Goal: Feedback & Contribution: Contribute content

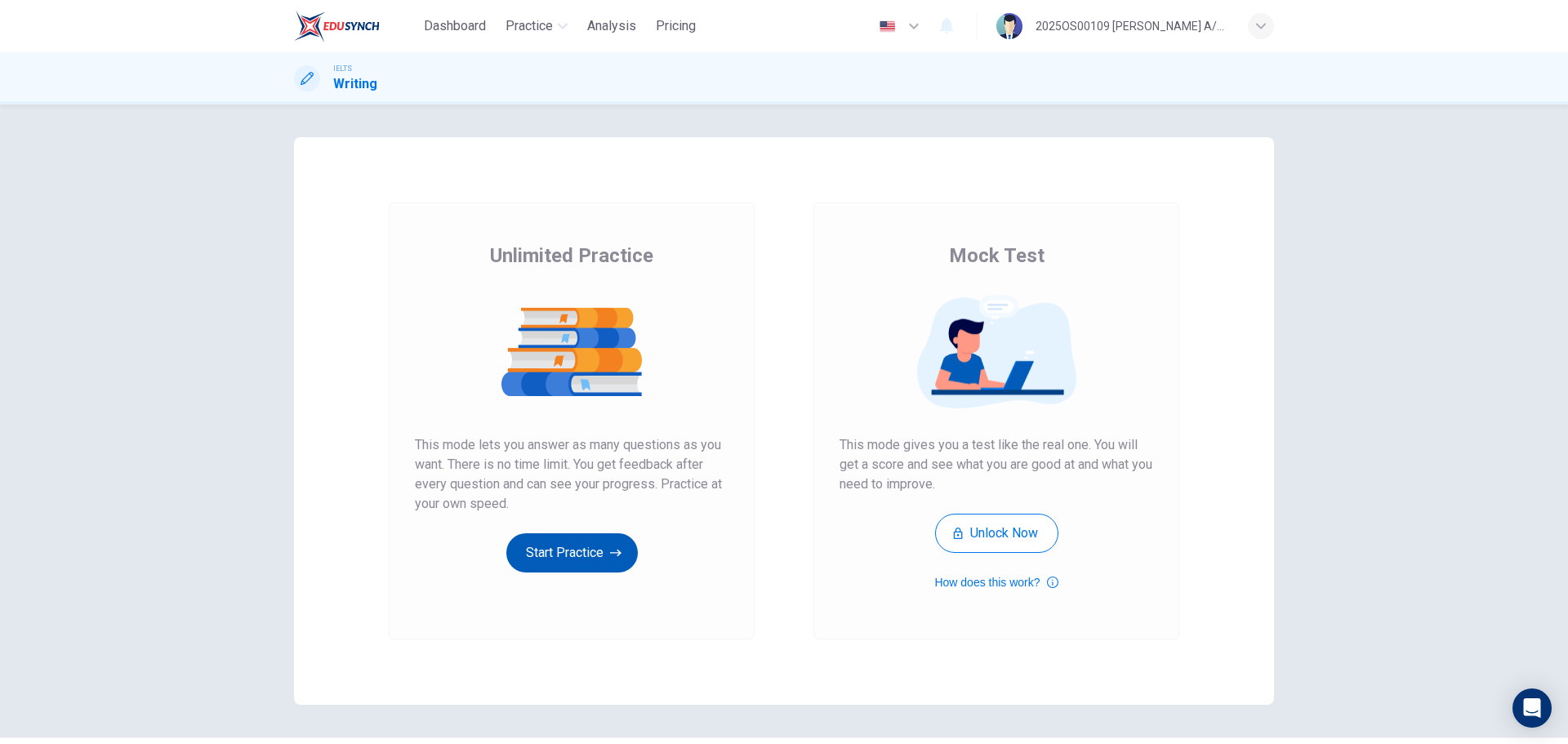
click at [610, 450] on icon "button" at bounding box center [615, 553] width 12 height 16
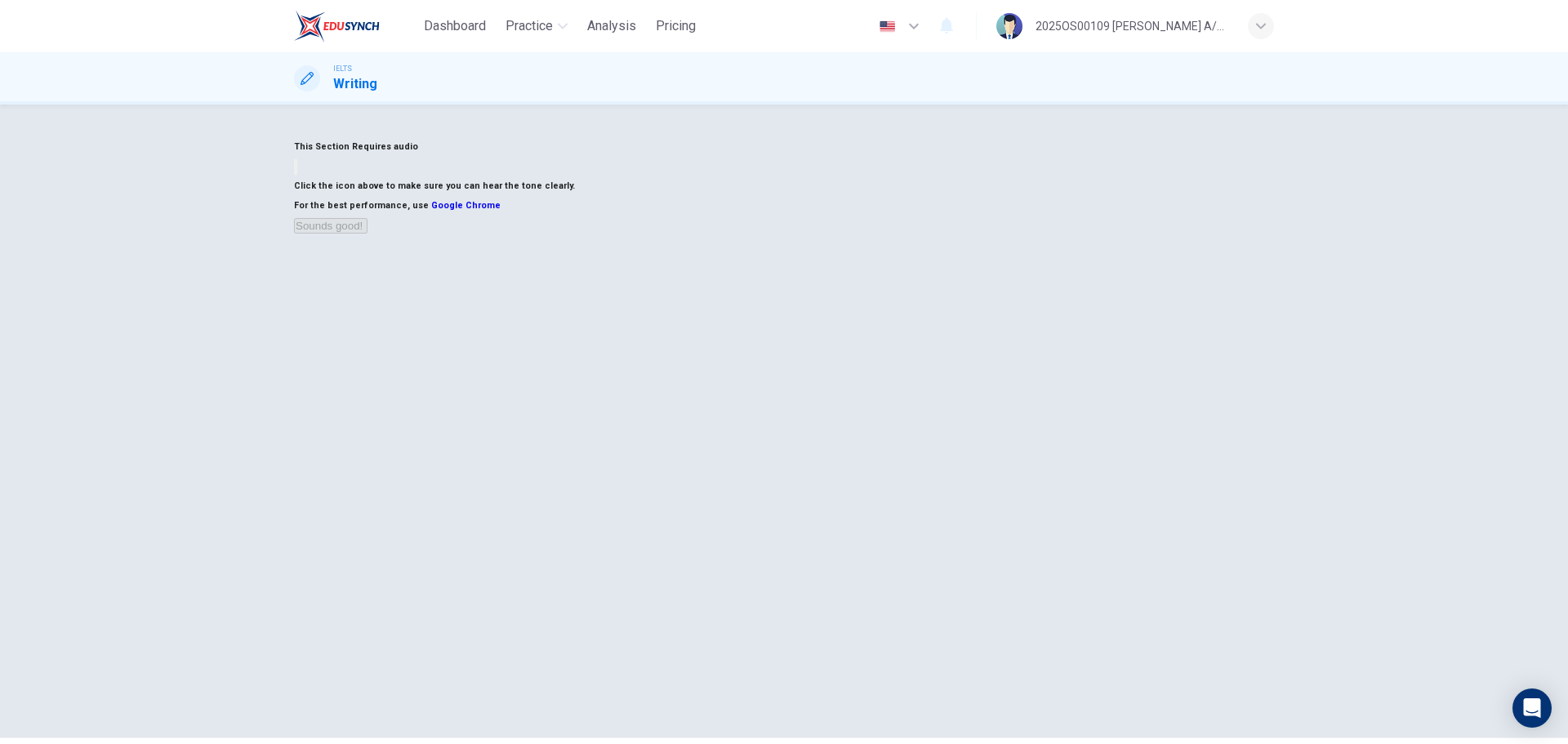
click at [315, 188] on icon "button" at bounding box center [305, 180] width 20 height 14
click at [368, 233] on button "Sounds good!" at bounding box center [331, 225] width 74 height 15
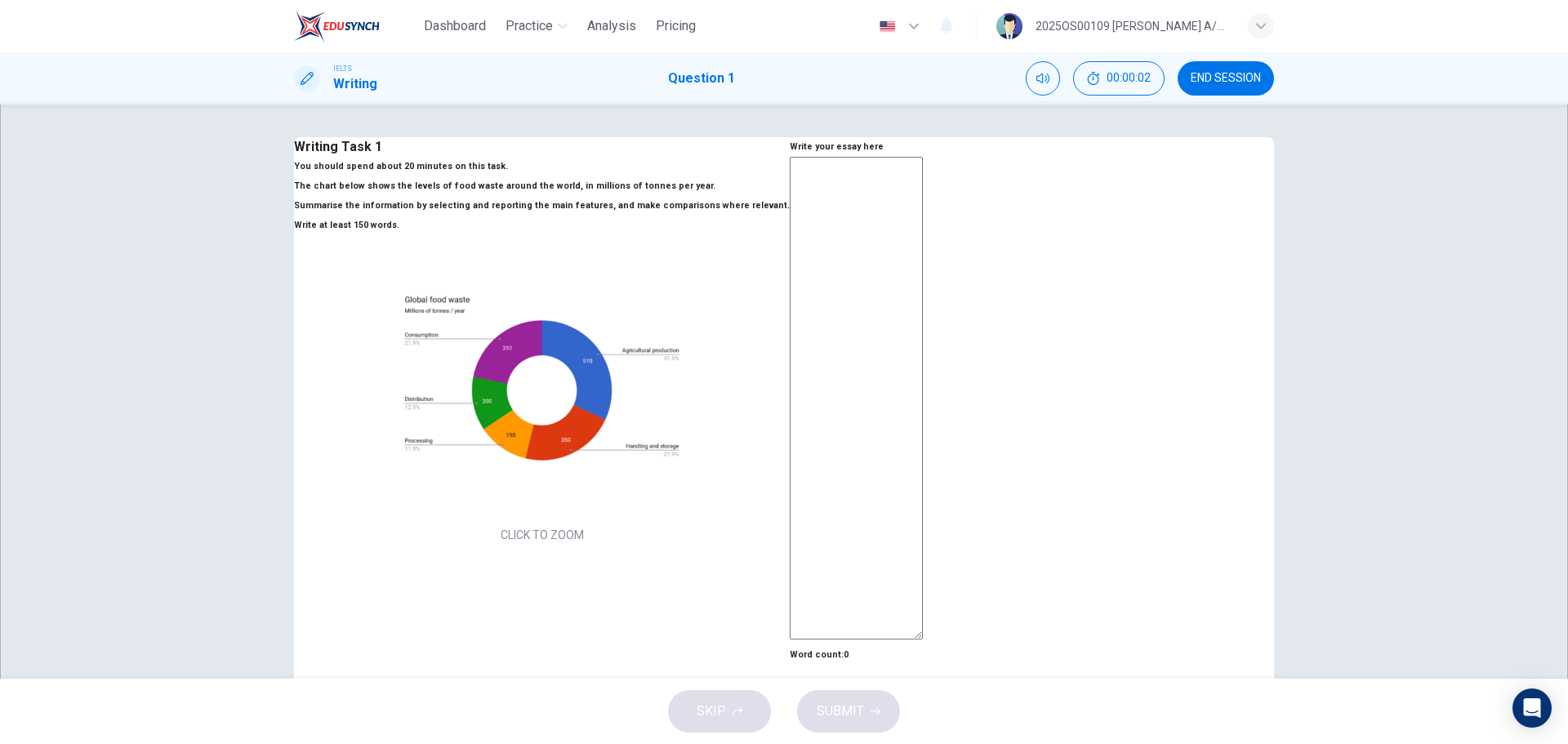
scroll to position [82, 0]
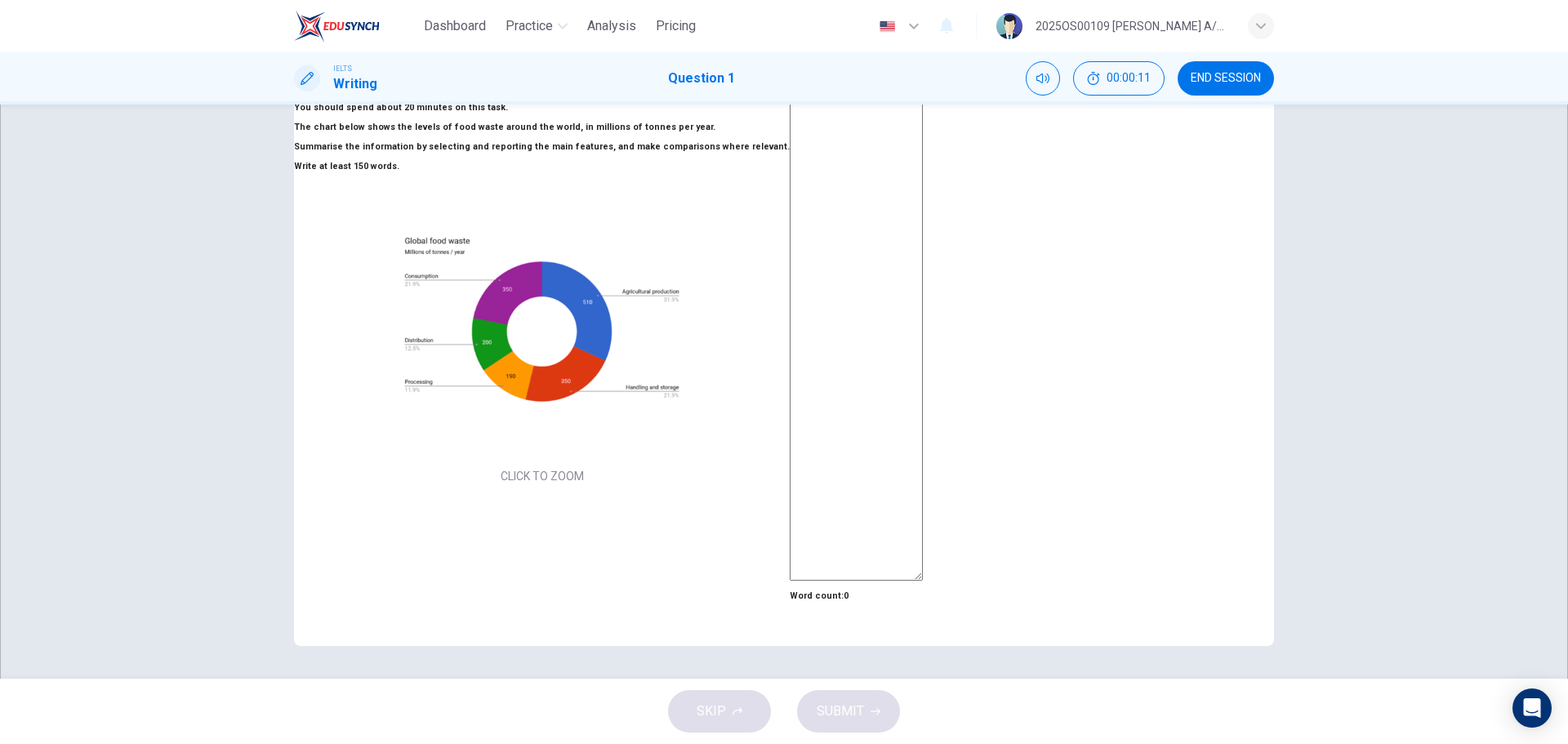
click at [713, 392] on button "Click to Zoom" at bounding box center [784, 372] width 142 height 39
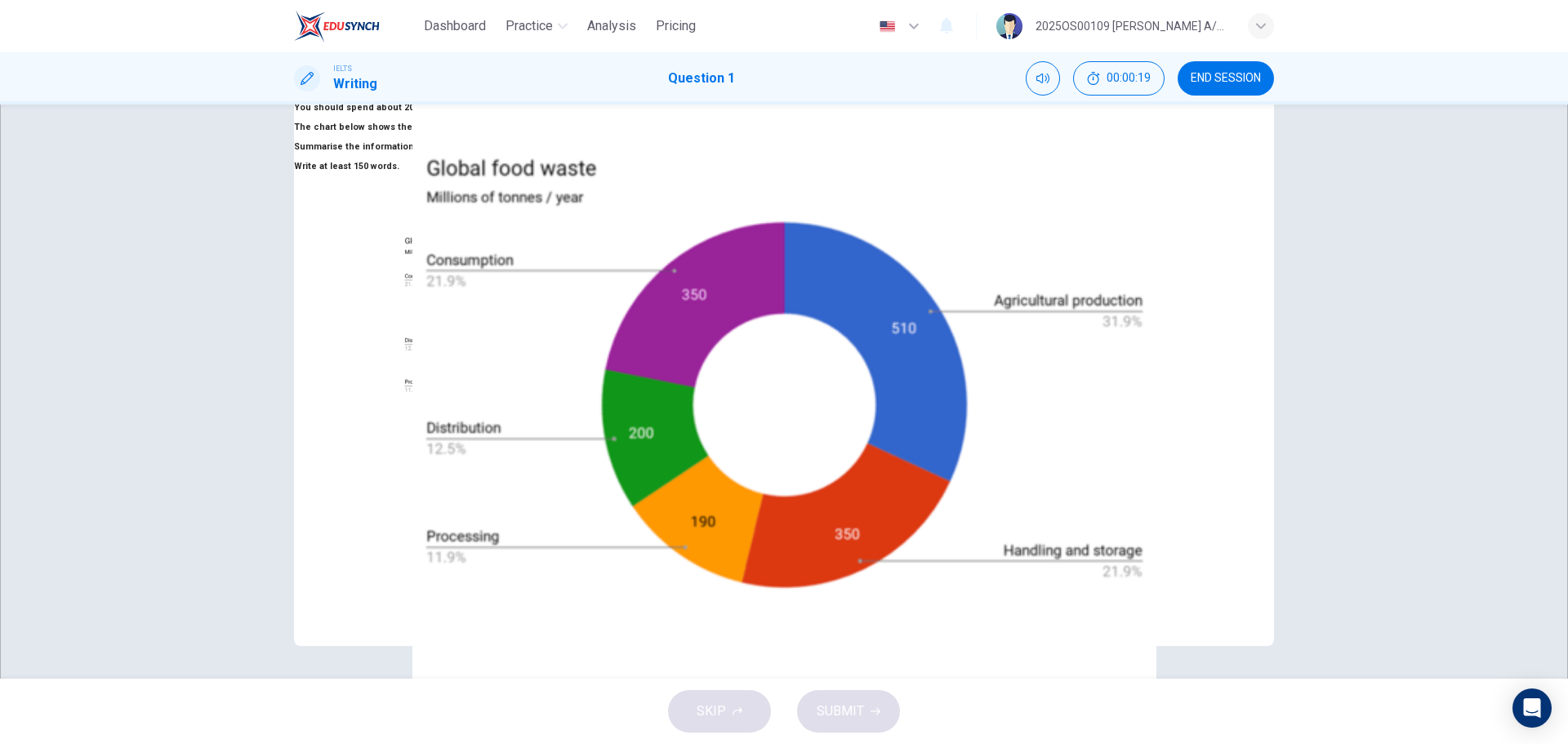
drag, startPoint x: 1496, startPoint y: 39, endPoint x: 1468, endPoint y: 41, distance: 28.1
click at [73, 450] on button "button" at bounding box center [71, 754] width 4 height 15
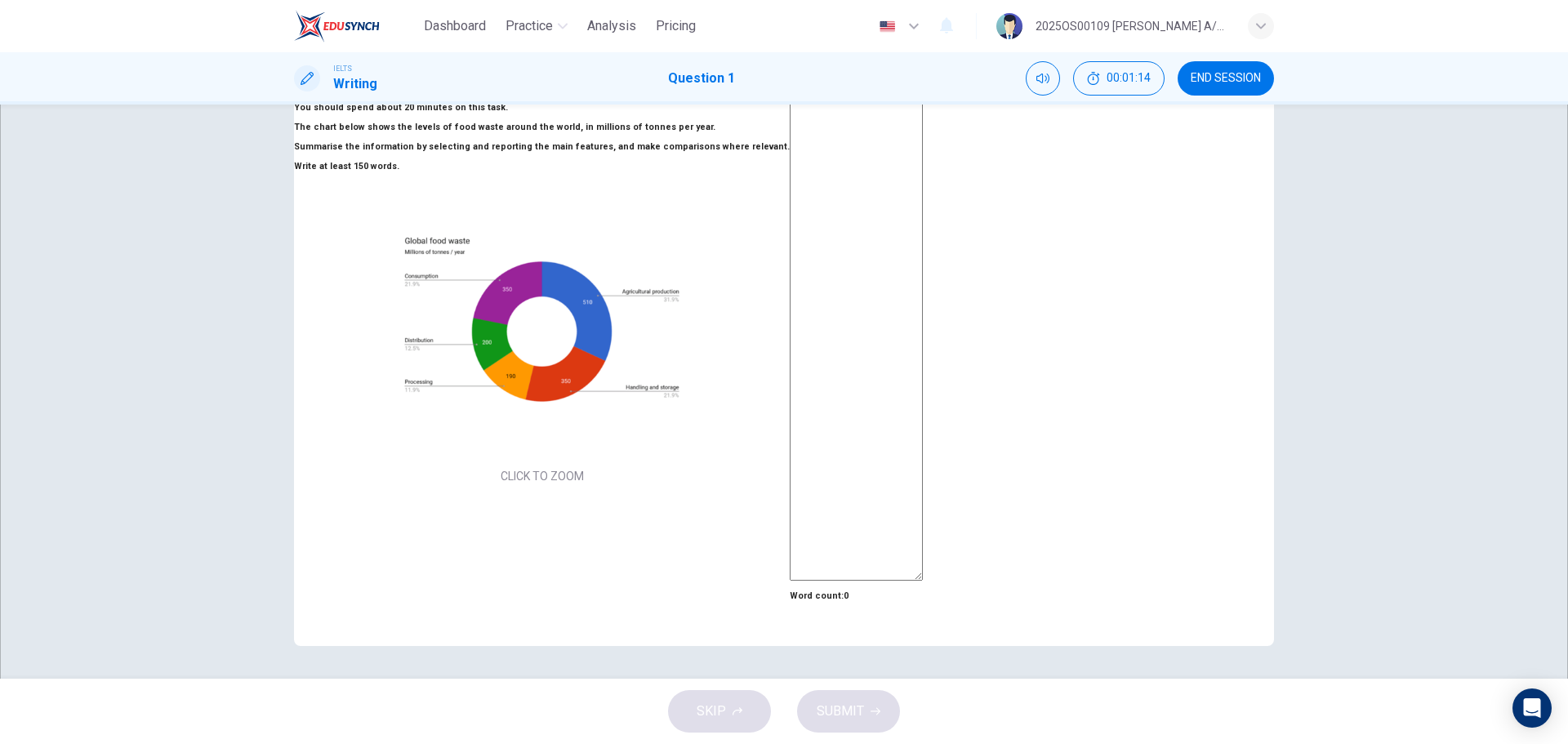
click at [873, 201] on textarea at bounding box center [856, 339] width 133 height 483
type textarea "T"
type textarea "x"
type textarea "Th"
type textarea "x"
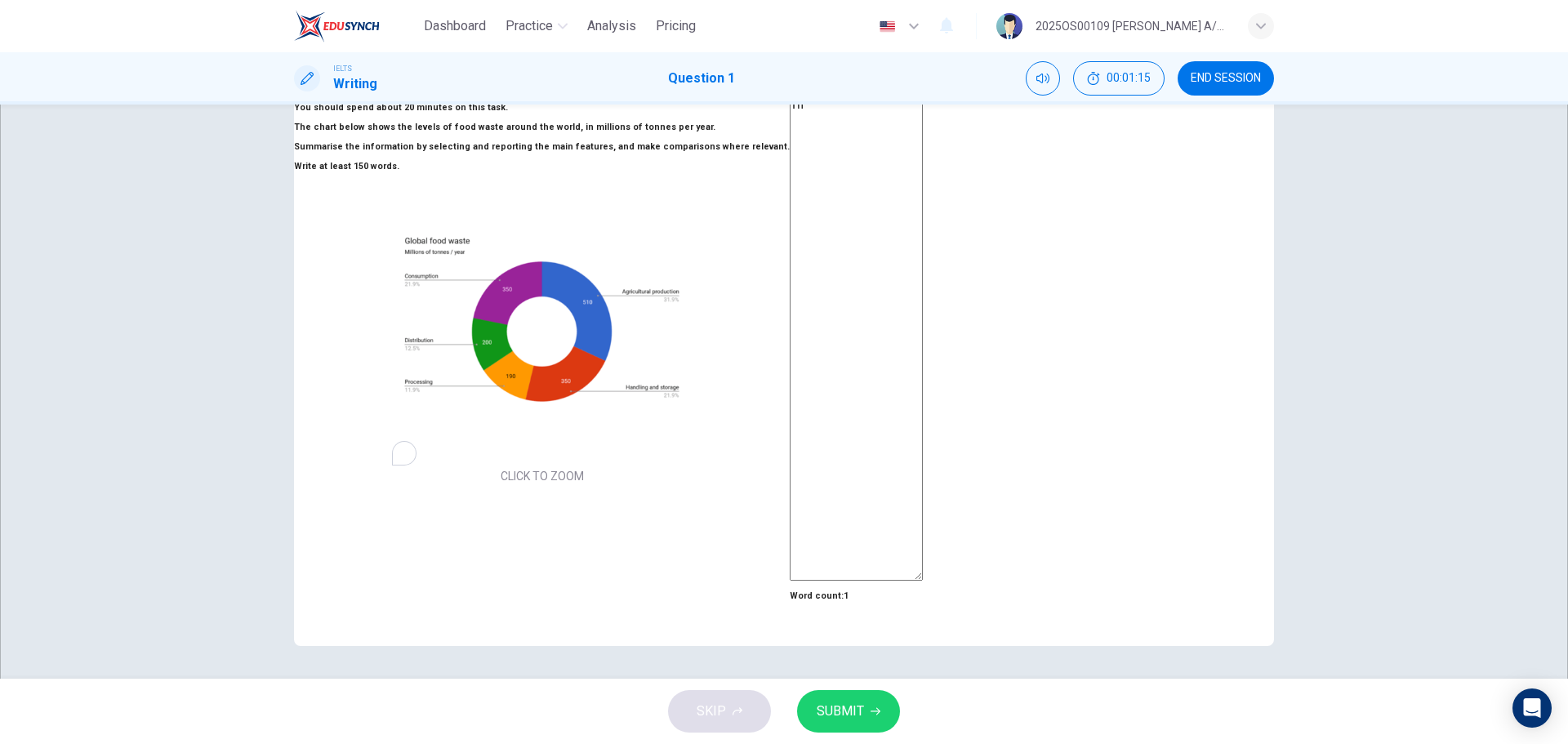
type textarea "The"
type textarea "x"
type textarea "The"
type textarea "x"
type textarea "The p"
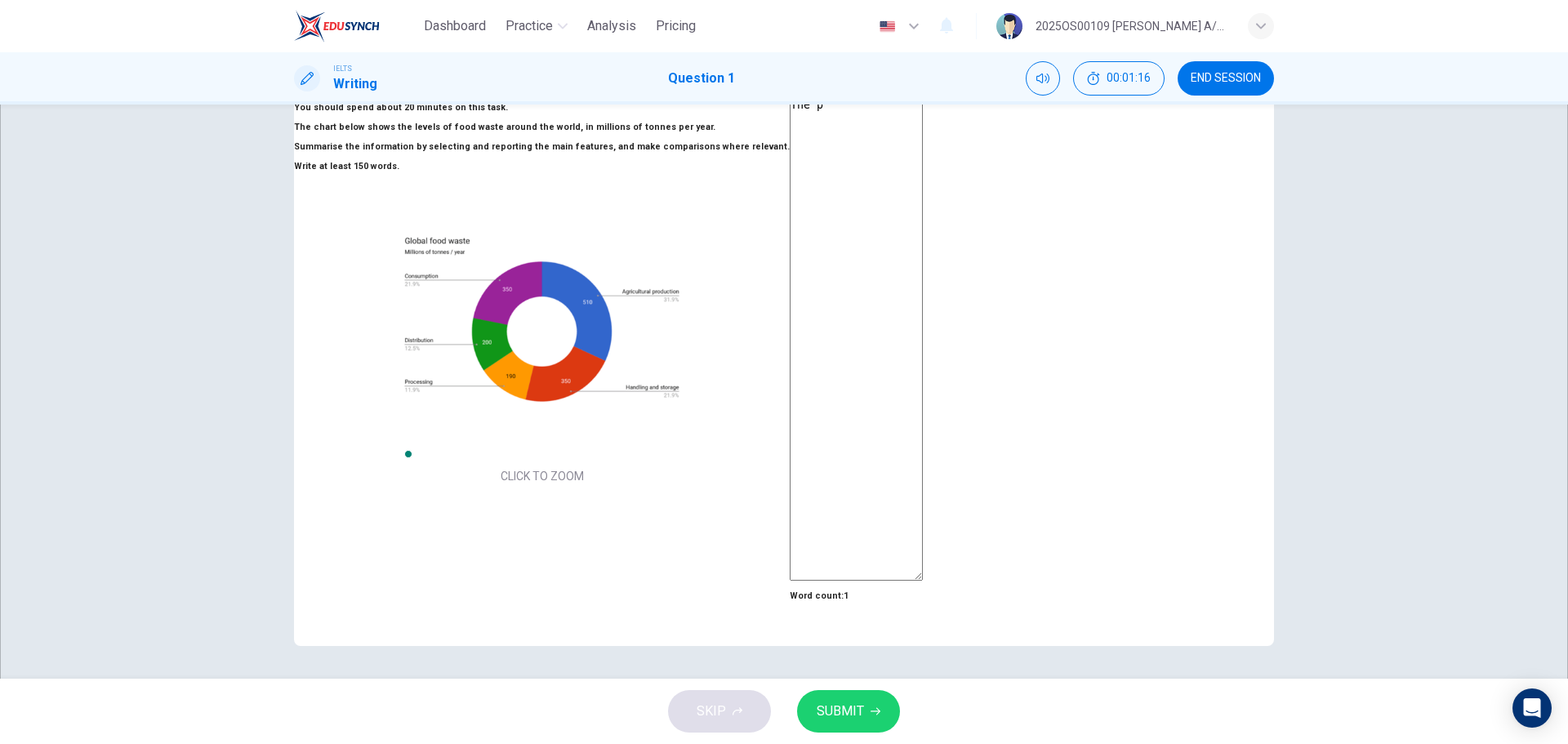
type textarea "x"
type textarea "The pi"
type textarea "x"
type textarea "The pie"
type textarea "x"
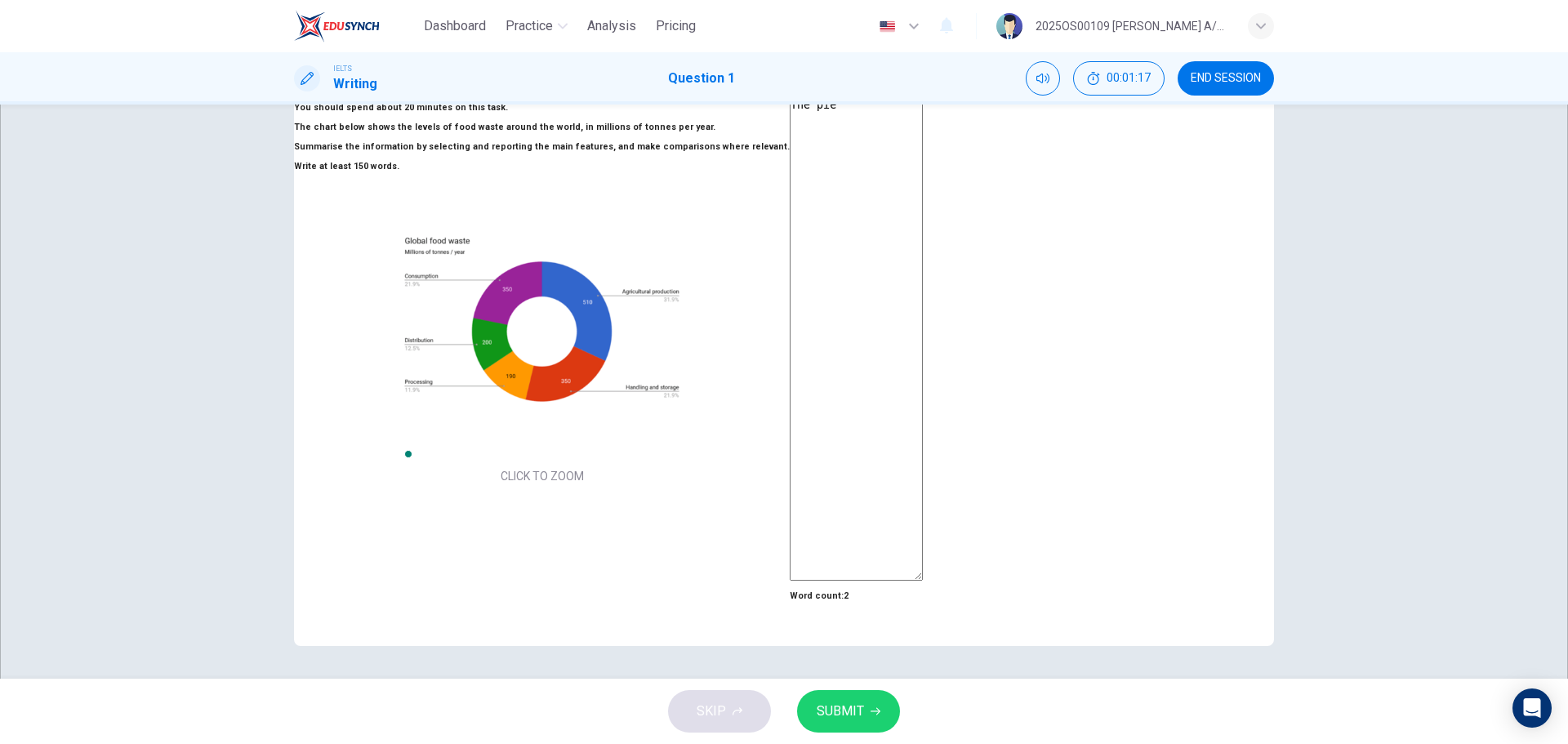
type textarea "The pie"
type textarea "x"
type textarea "The pie c"
type textarea "x"
type textarea "The pie ch"
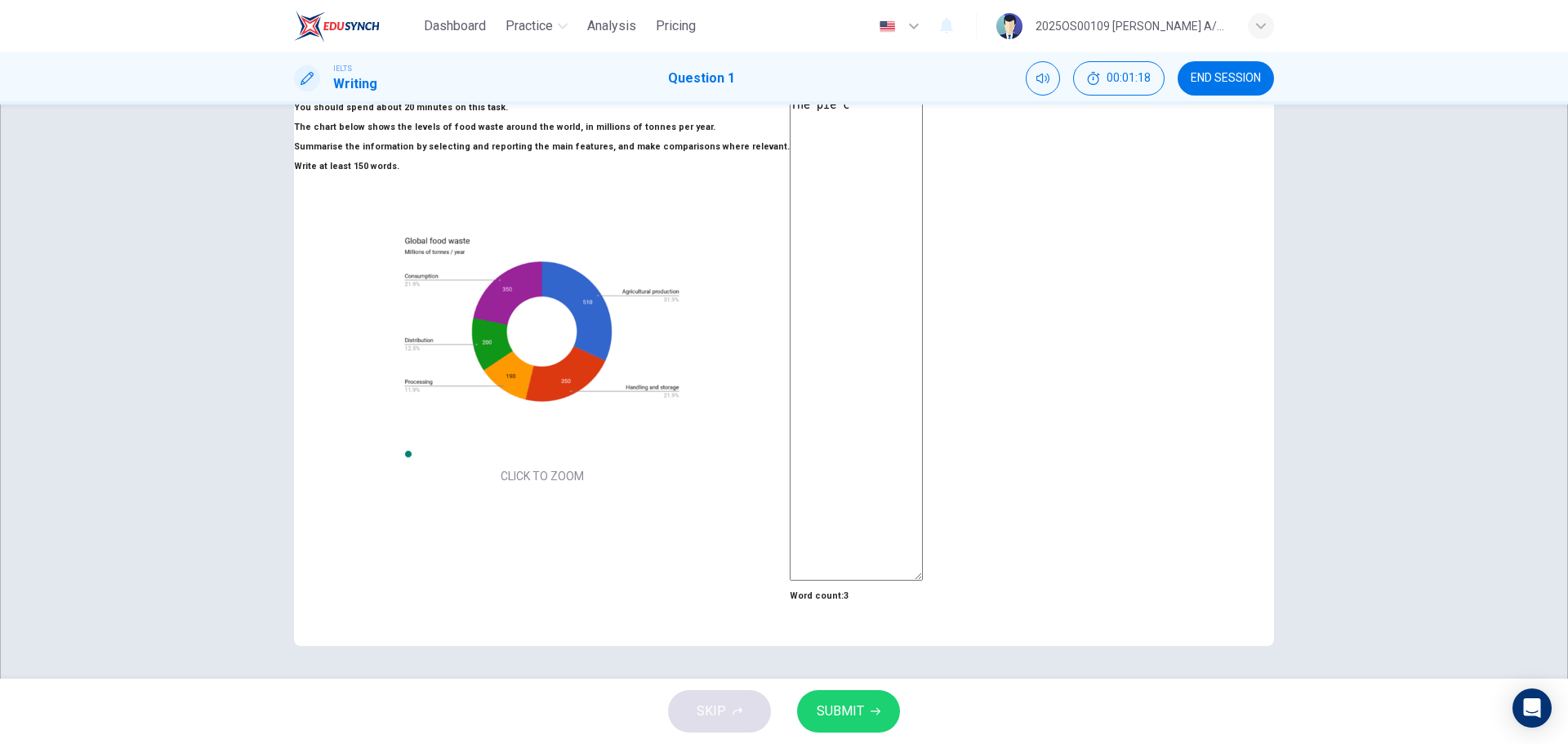
type textarea "x"
type textarea "The pie cha"
type textarea "x"
type textarea "The pie char"
type textarea "x"
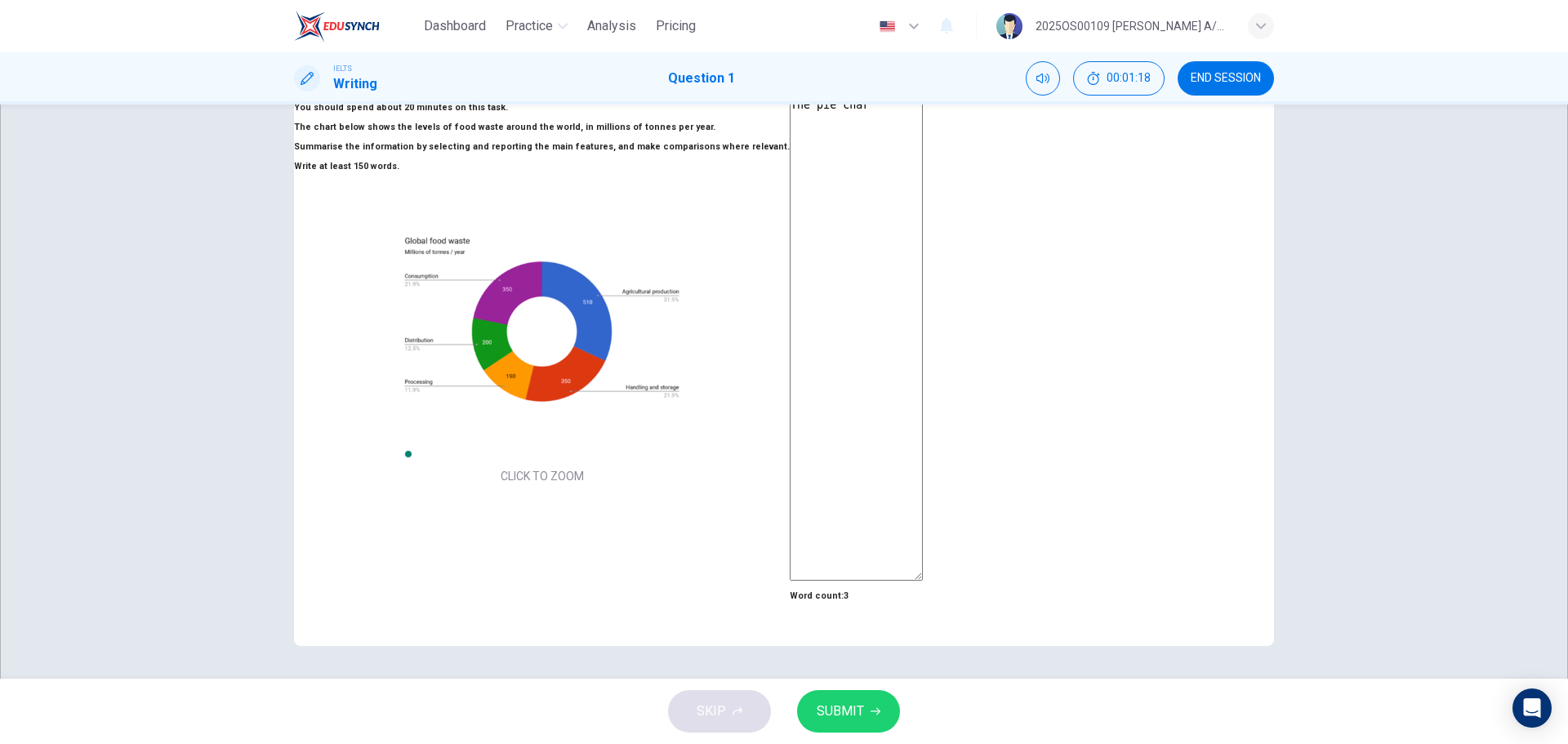
type textarea "The pie chart"
type textarea "x"
type textarea "The pie chart"
type textarea "x"
type textarea "The pie chart g"
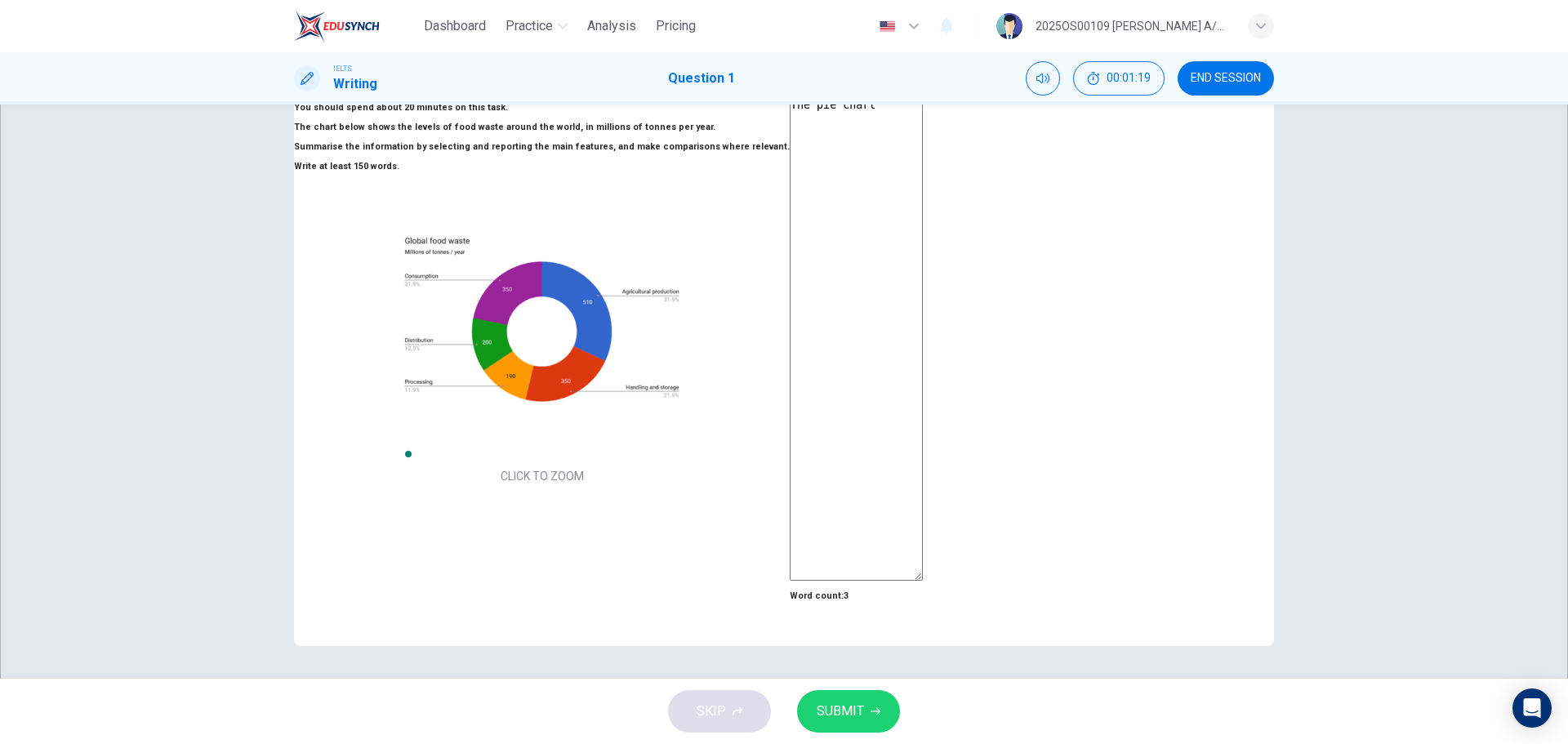
type textarea "x"
type textarea "The pie chart gi"
type textarea "x"
type textarea "The pie chart gib"
type textarea "x"
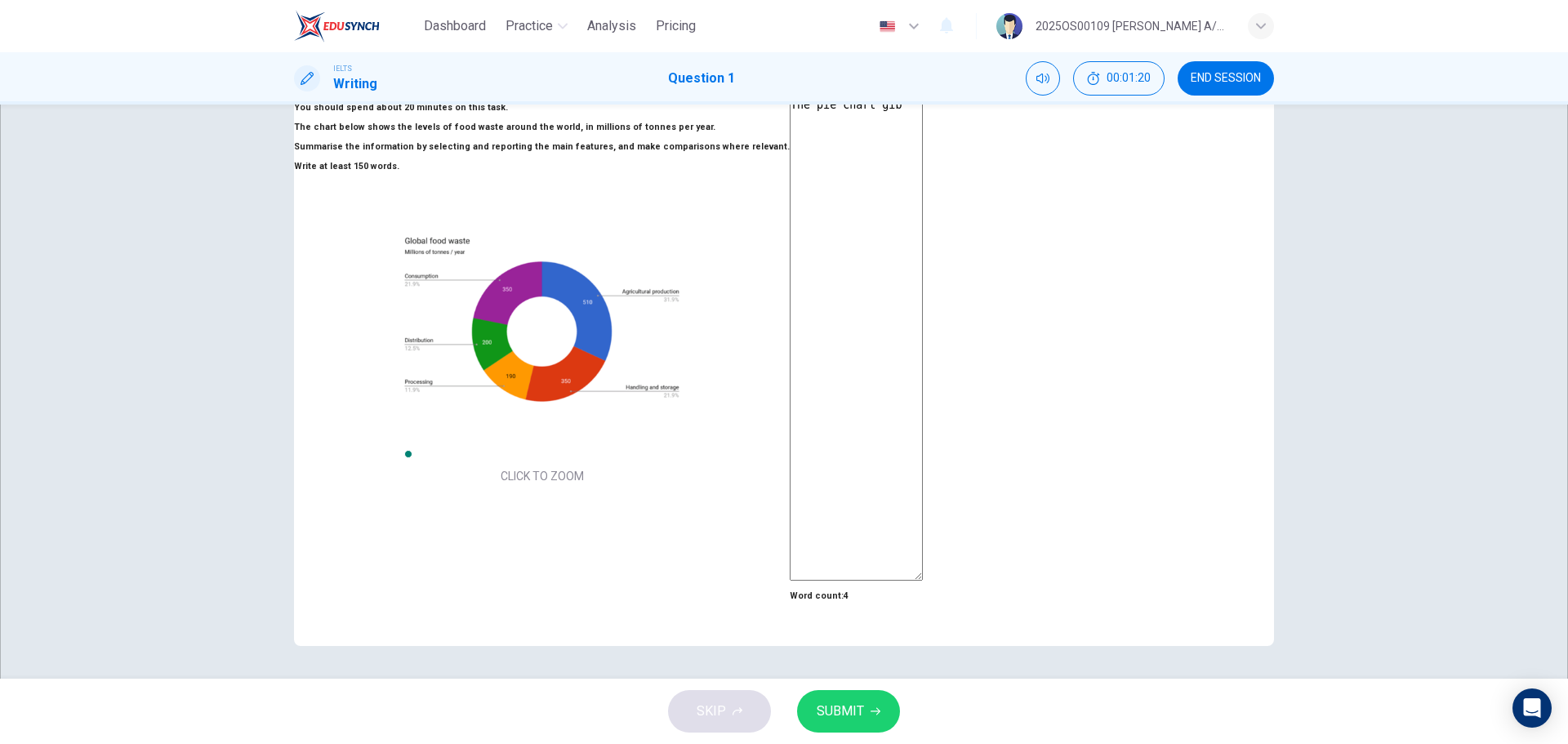
type textarea "The pie chart gibe"
type textarea "x"
type textarea "The pie chart giben"
type textarea "x"
type textarea "The pie chart gibe"
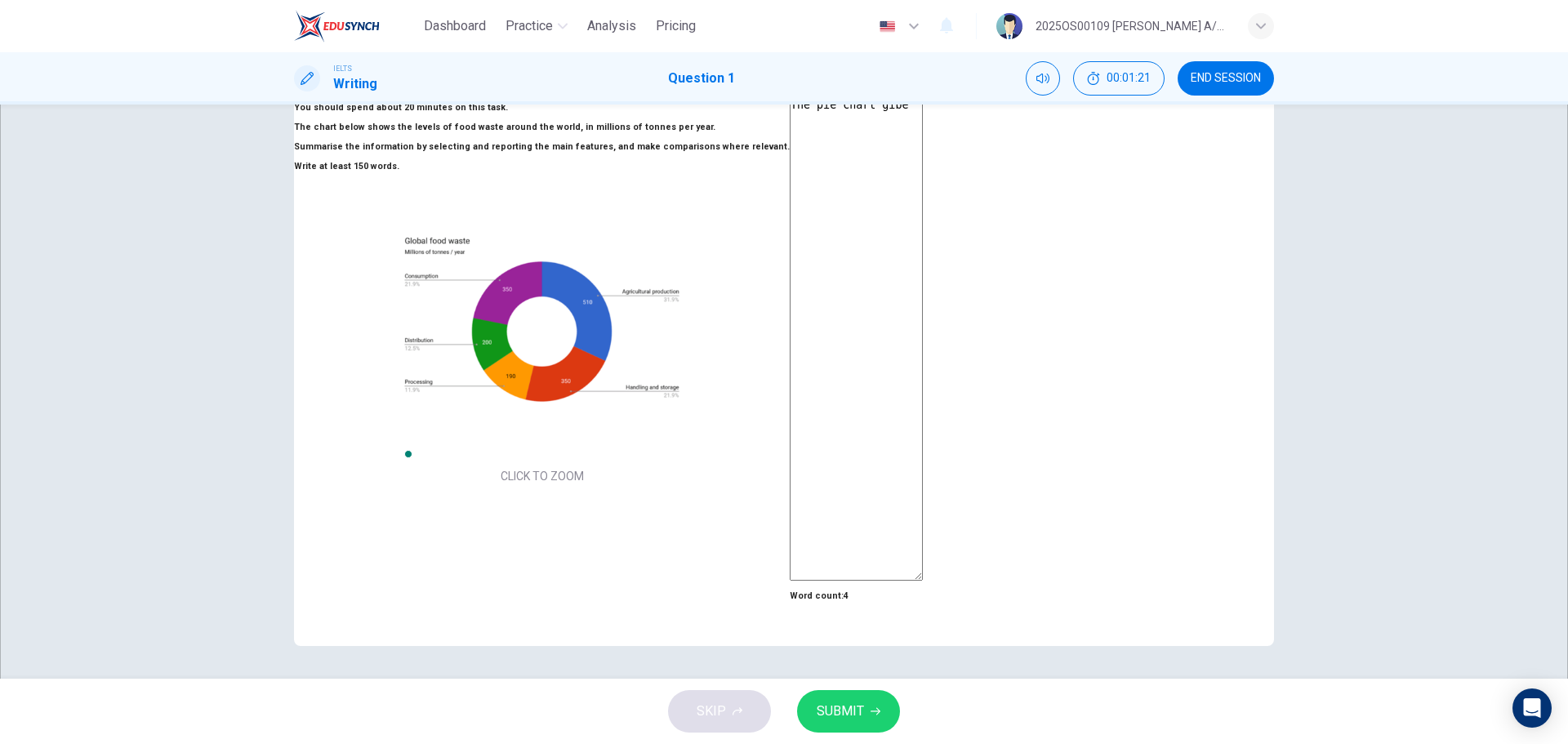
type textarea "x"
type textarea "The pie chart gib"
type textarea "x"
type textarea "The pie chart gi"
type textarea "x"
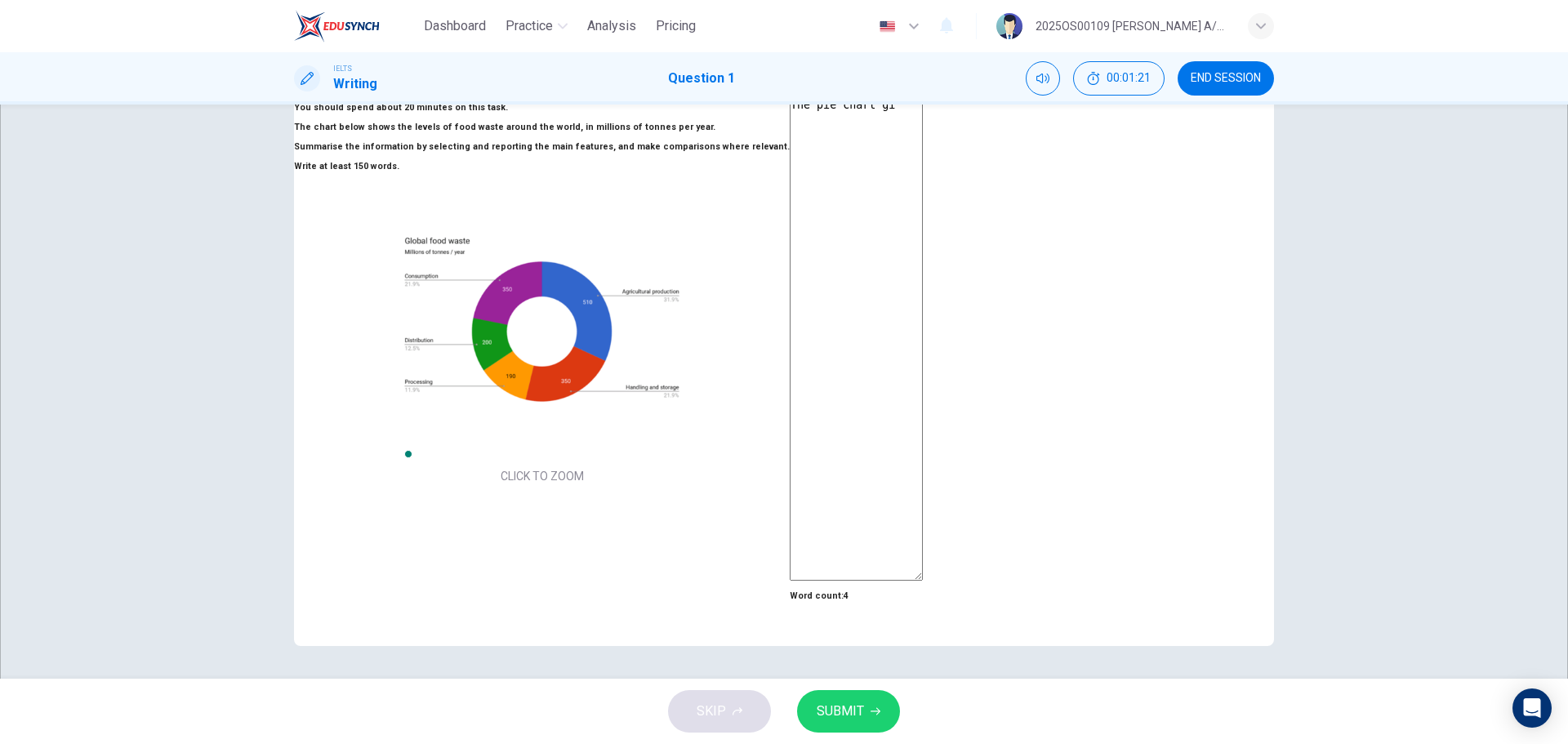
type textarea "The pie chart giv"
type textarea "x"
type textarea "The pie chart give"
type textarea "x"
type textarea "The pie chart given"
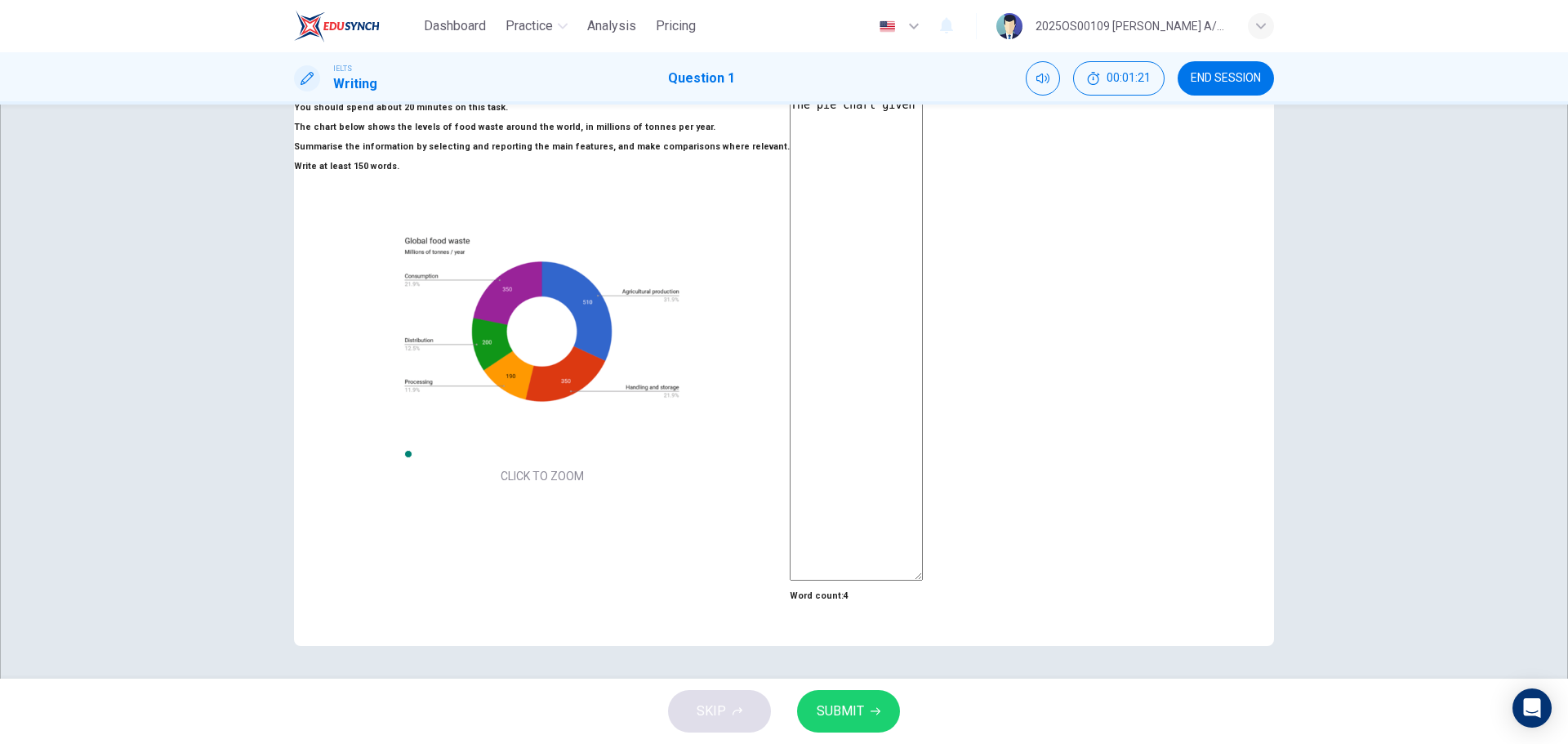
type textarea "x"
type textarea "The pie chart given"
type textarea "x"
type textarea "The pie chart given l"
type textarea "x"
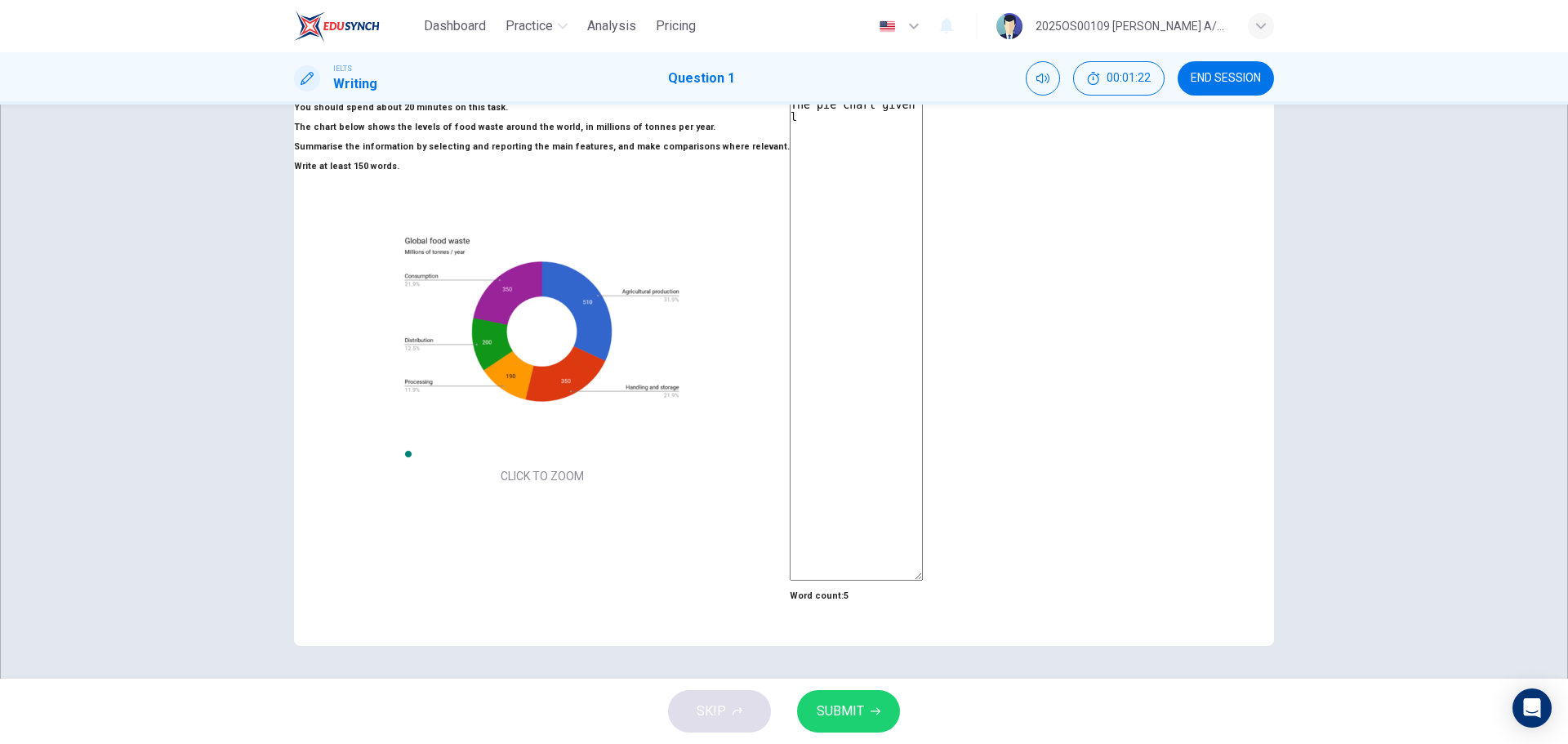
type textarea "The pie chart given"
type textarea "x"
type textarea "The pie chart given i"
type textarea "x"
type textarea "The pie chart given il"
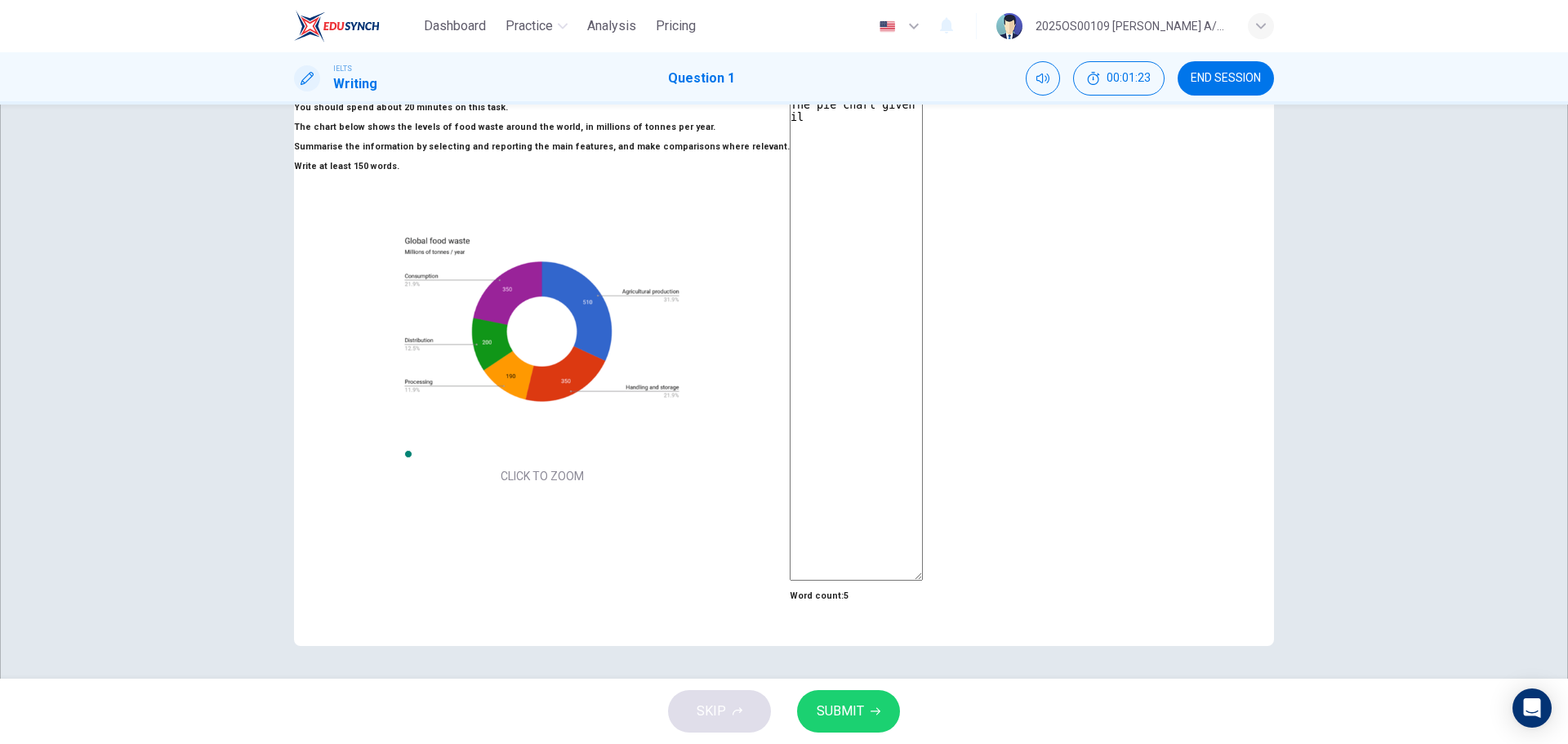
type textarea "x"
type textarea "The pie chart given ill"
type textarea "x"
type textarea "The pie chart given illu"
type textarea "x"
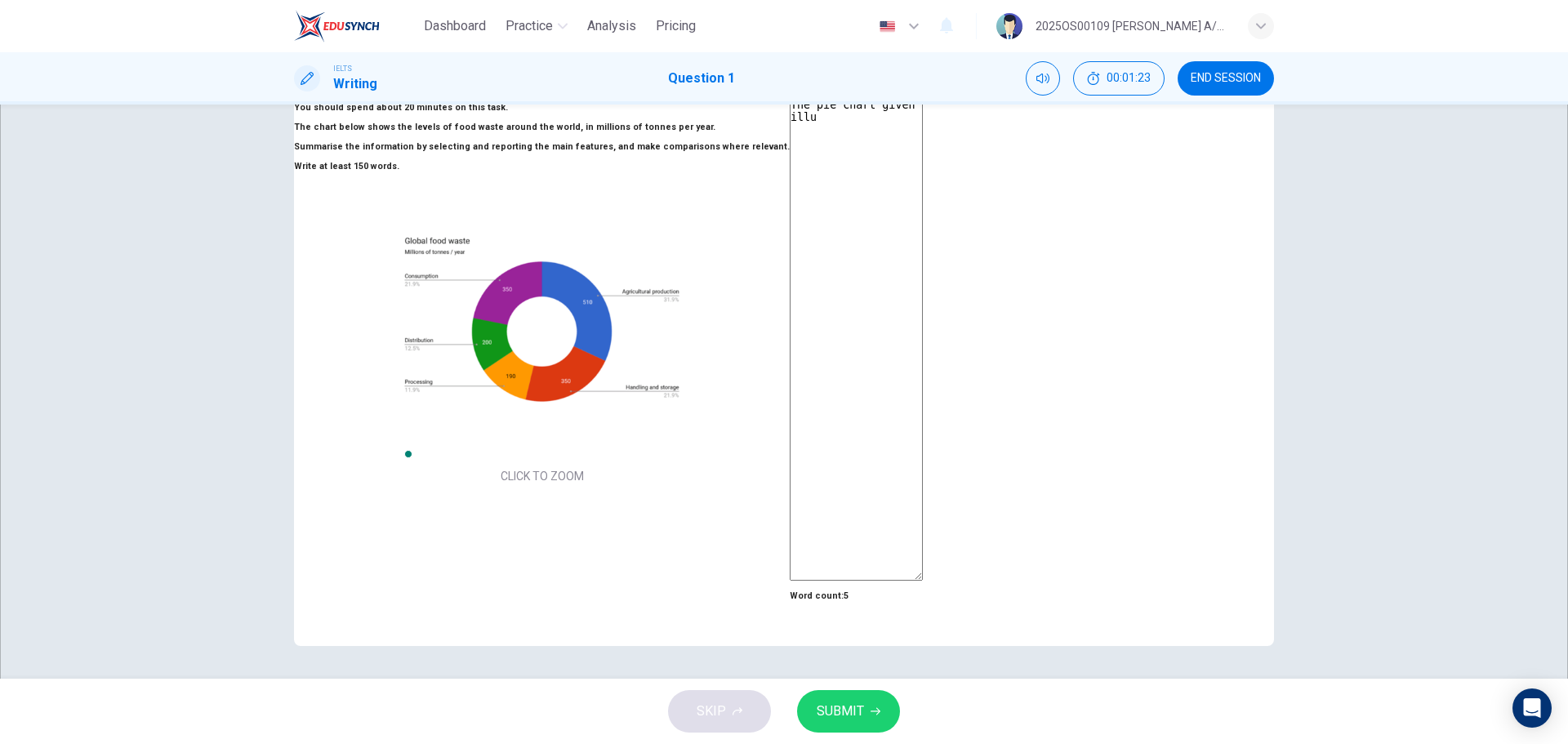
type textarea "The pie chart given illus"
type textarea "x"
type textarea "The pie chart given illust"
type textarea "x"
type textarea "The pie chart given illustr"
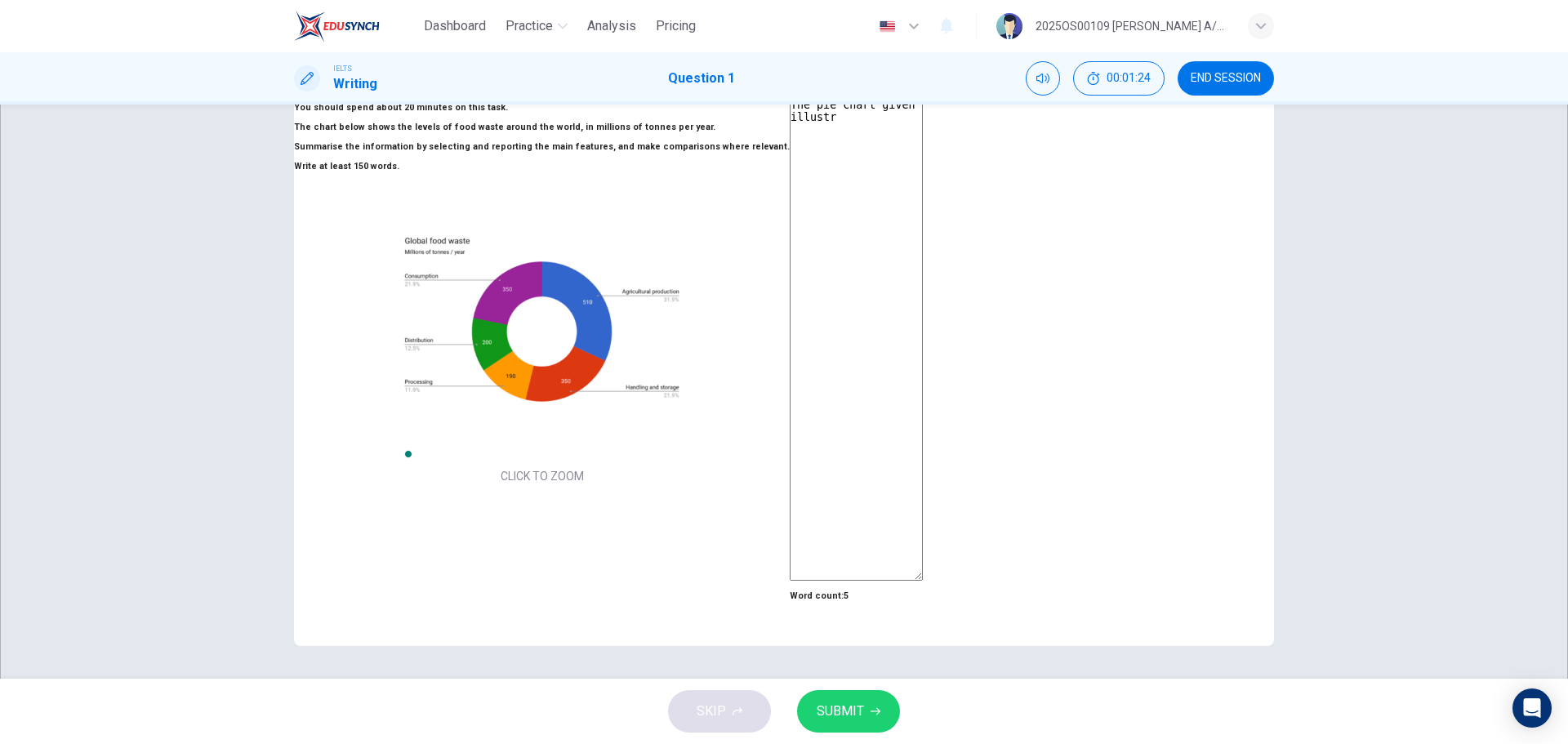
type textarea "x"
type textarea "The pie chart given illustra"
type textarea "x"
type textarea "The pie chart given illustrat"
type textarea "x"
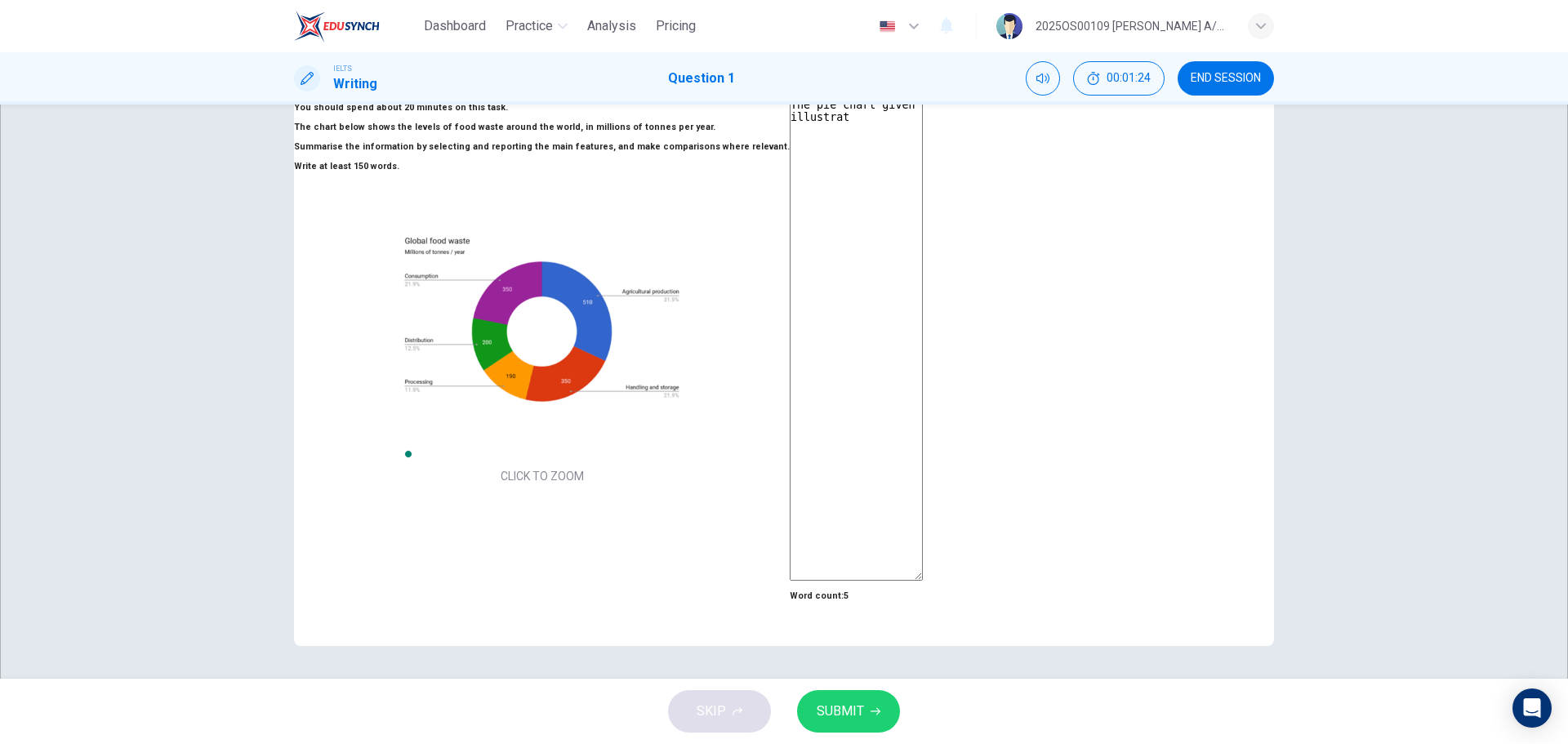
type textarea "The pie chart given illustrate"
type textarea "x"
type textarea "The pie chart given illustrated"
type textarea "x"
type textarea "The pie chart given illustrated"
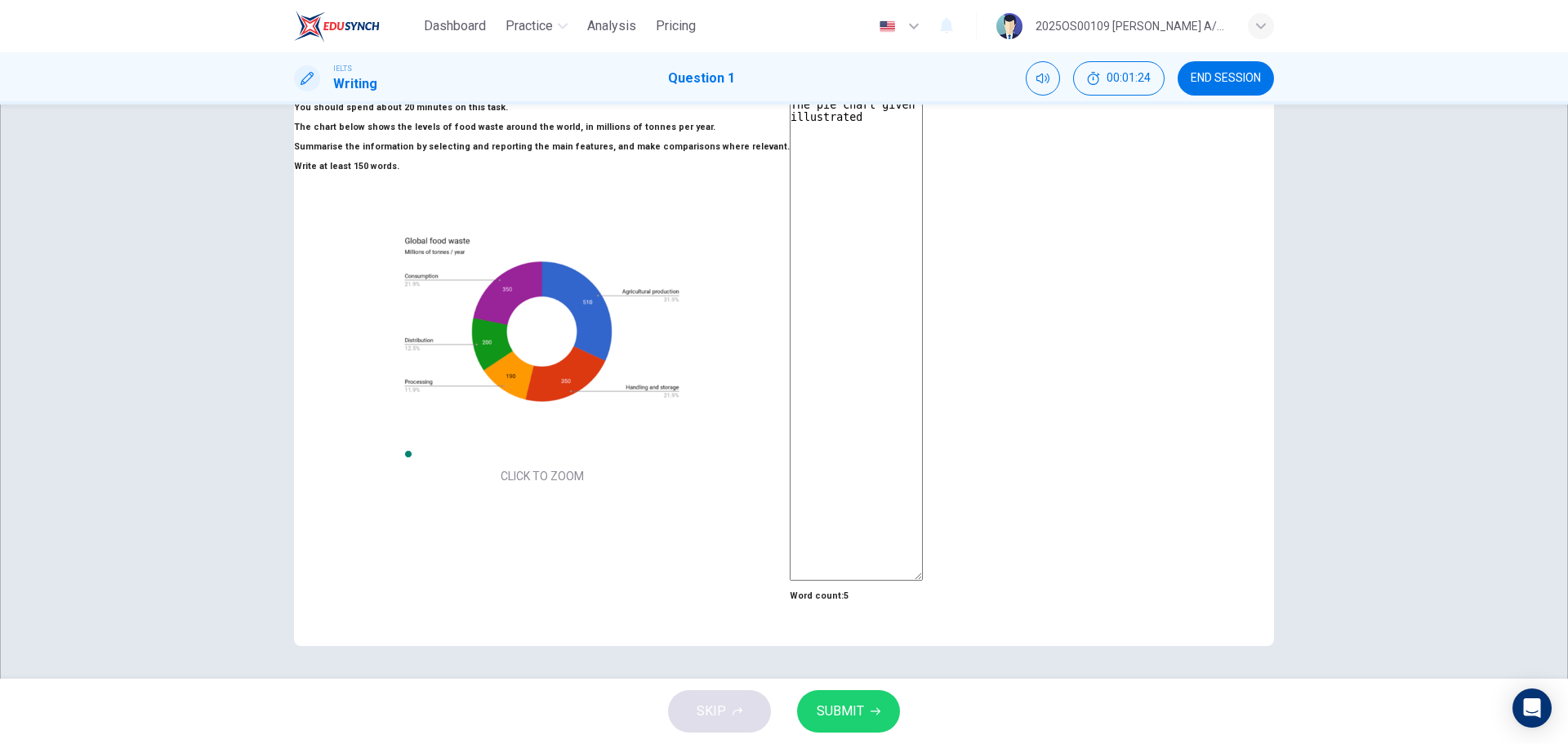
type textarea "x"
type textarea "The pie chart given illustrated"
type textarea "x"
type textarea "The pie chart given illustrate"
type textarea "x"
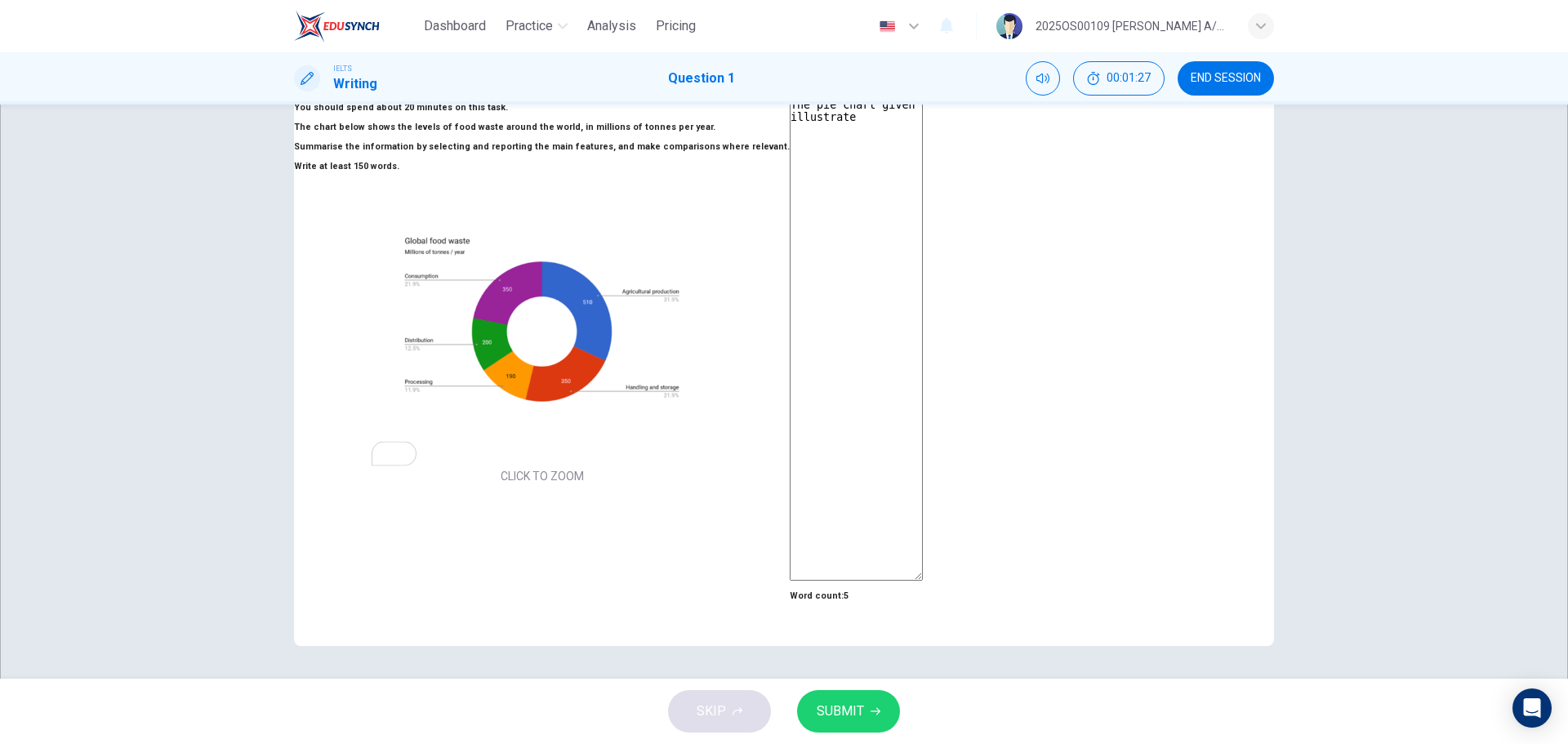
type textarea "The pie chart given illustrates"
type textarea "x"
type textarea "The pie chart given illustrates"
type textarea "x"
type textarea "The pie chart given illustrates t"
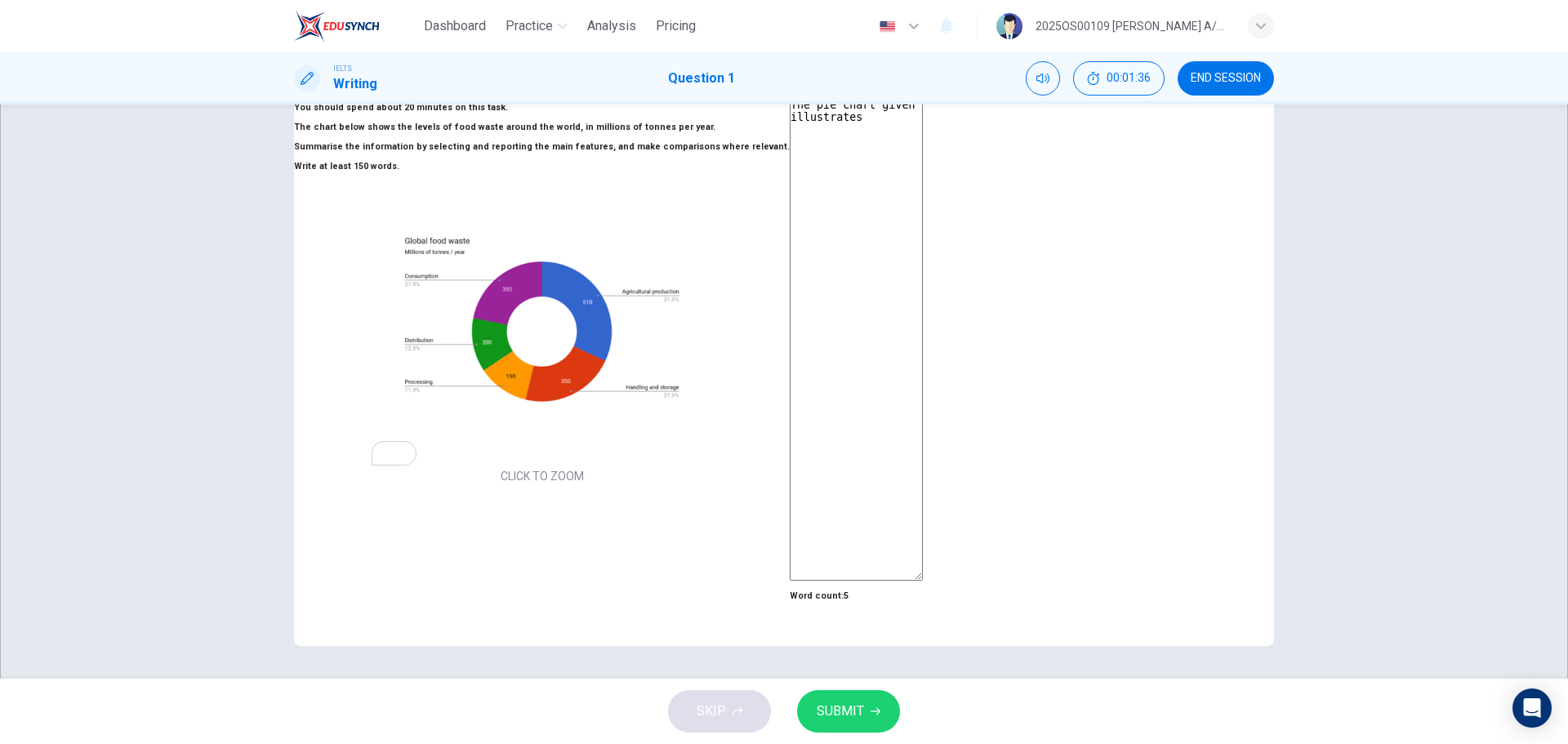
type textarea "x"
type textarea "The pie chart given illustrates th"
type textarea "x"
type textarea "The pie chart given illustrates the"
type textarea "x"
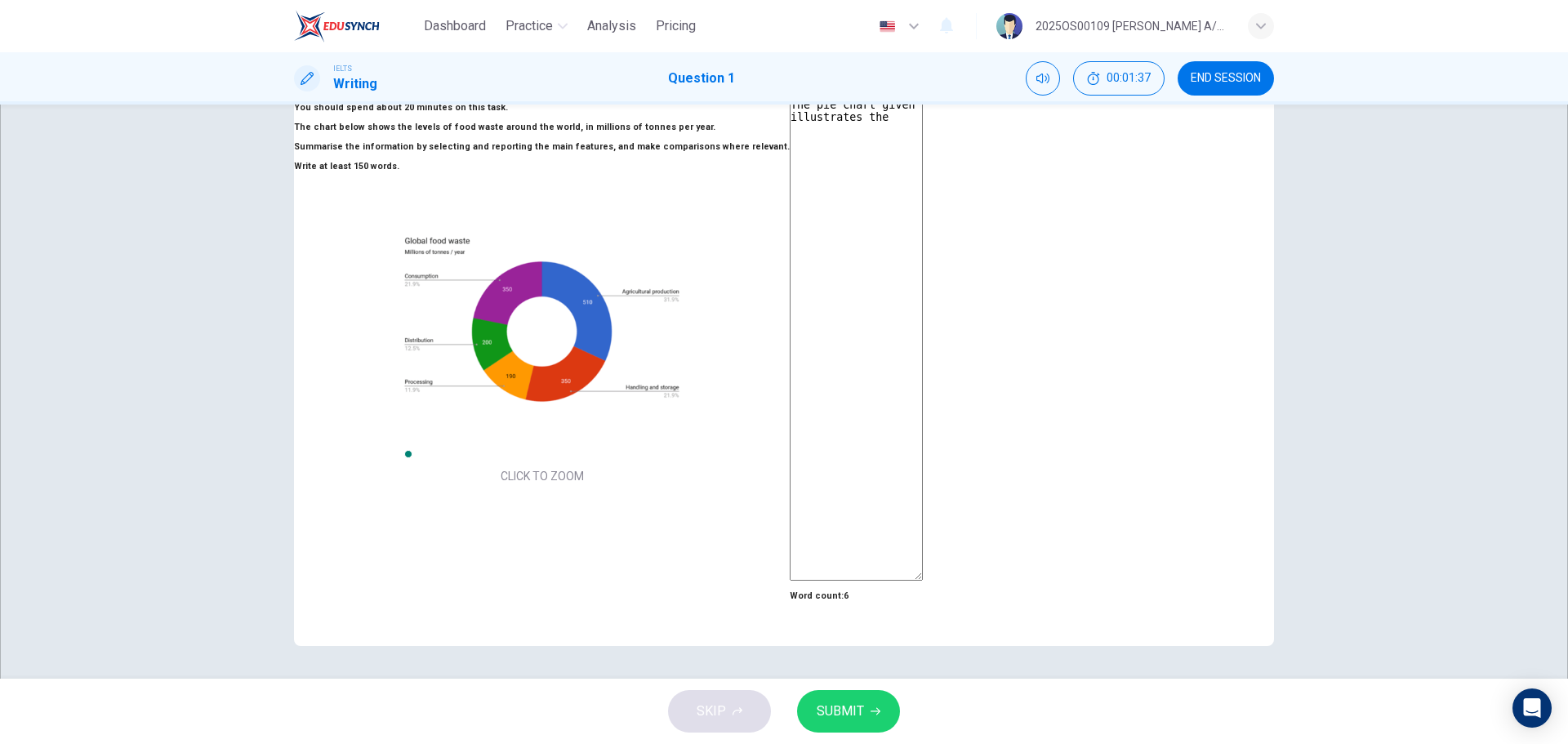
type textarea "The pie chart given illustrates the"
type textarea "x"
type textarea "The pie chart given illustrates the l"
type textarea "x"
type textarea "The pie chart given illustrates the le"
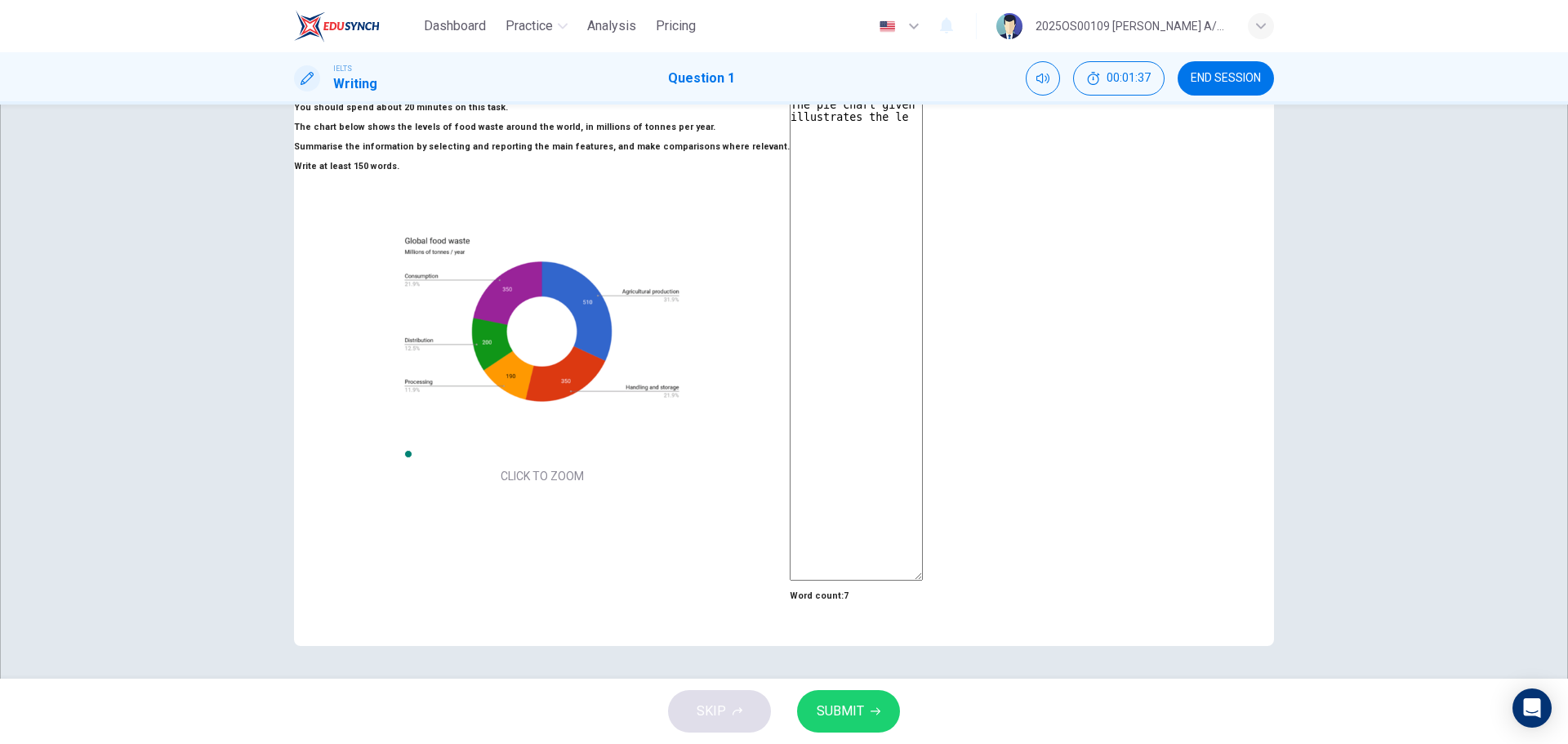
type textarea "x"
type textarea "The pie chart given illustrates the lev"
type textarea "x"
type textarea "The pie chart given illustrates the leve"
type textarea "x"
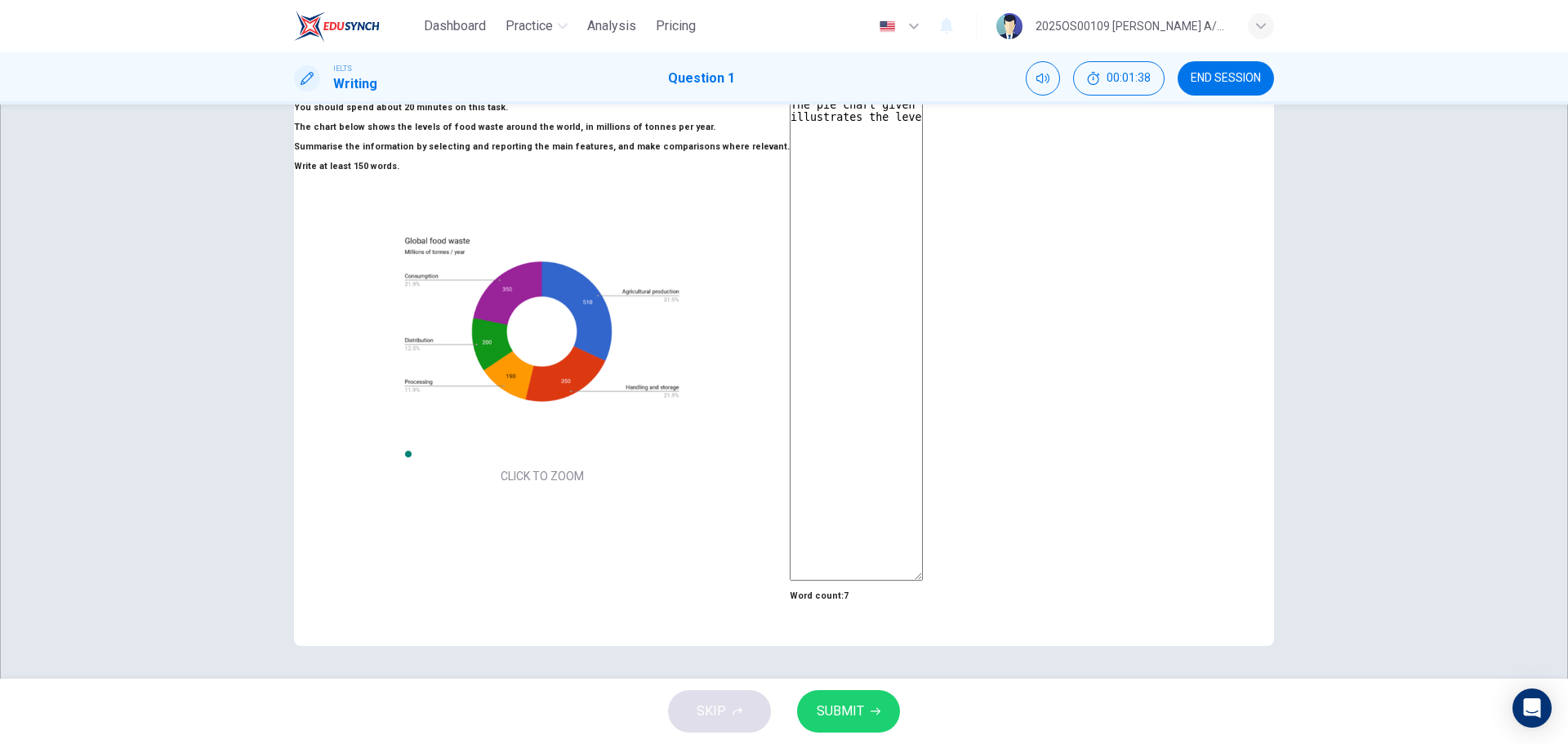
type textarea "The pie chart given illustrates the level"
type textarea "x"
type textarea "The pie chart given illustrates the levels"
type textarea "x"
type textarea "The pie chart given illustrates the levels"
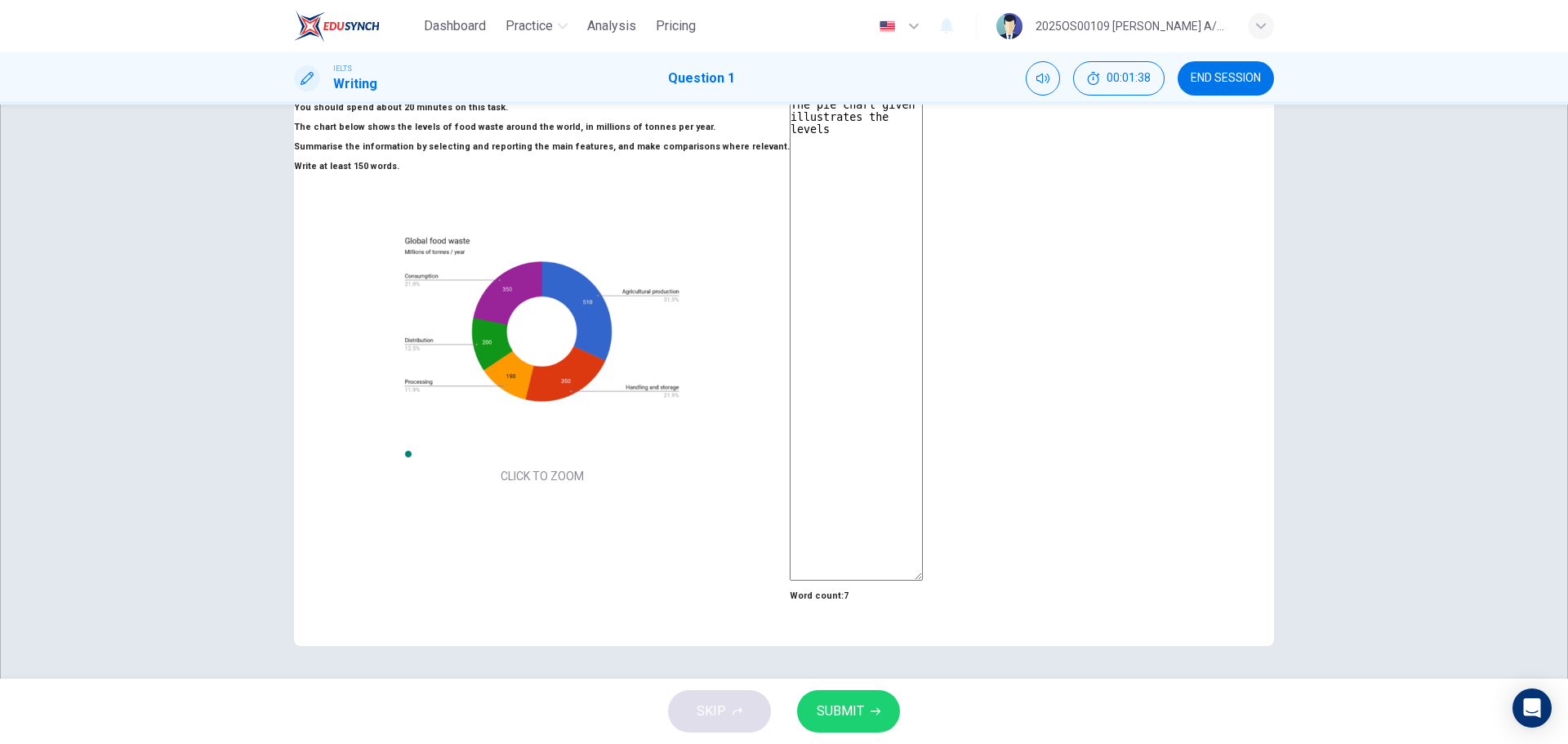
type textarea "x"
type textarea "The pie chart given illustrates the levels o"
type textarea "x"
type textarea "The pie chart given illustrates the levels of"
type textarea "x"
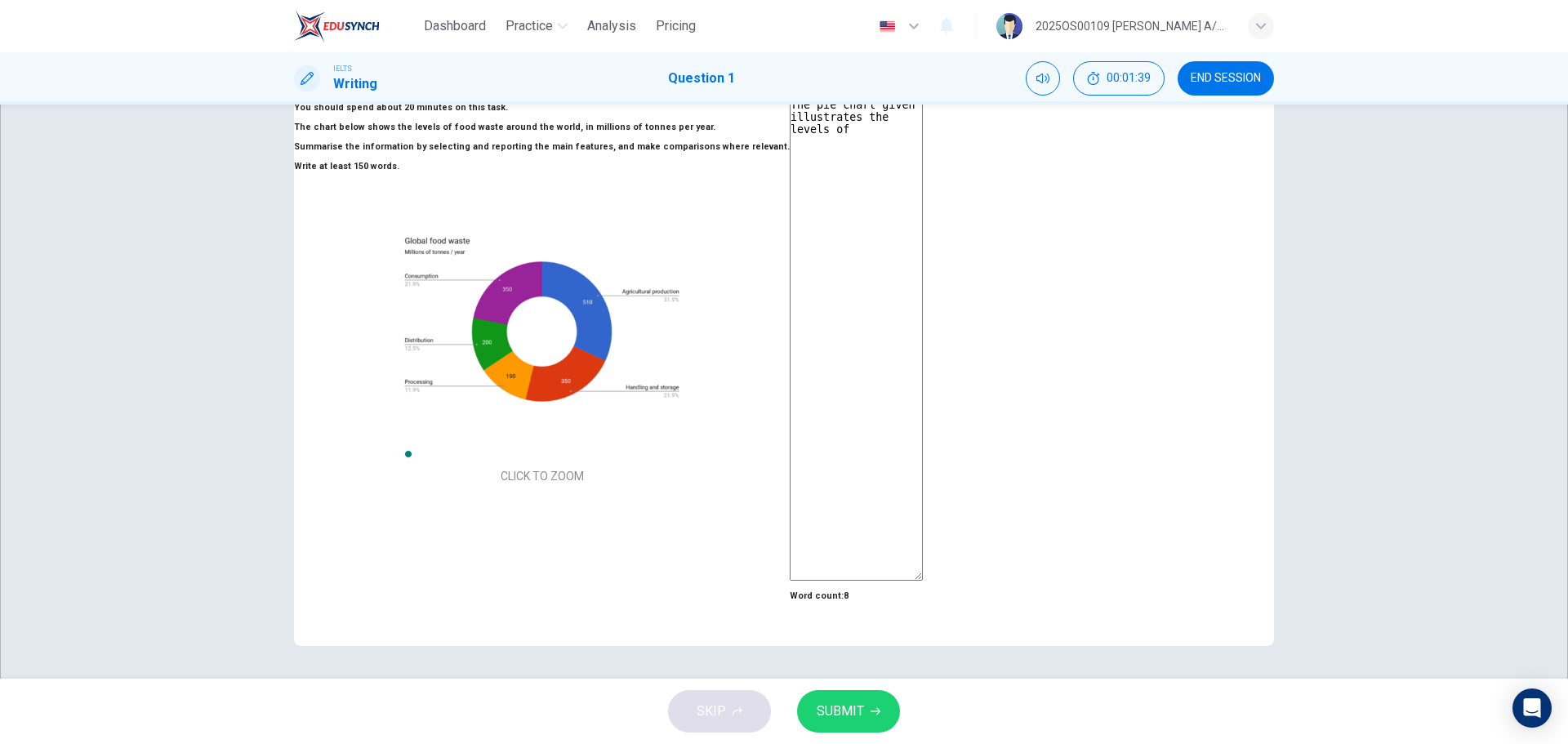
type textarea "The pie chart given illustrates the levels of"
type textarea "x"
type textarea "The pie chart given illustrates the levels of f"
type textarea "x"
type textarea "The pie chart given illustrates the levels of fo"
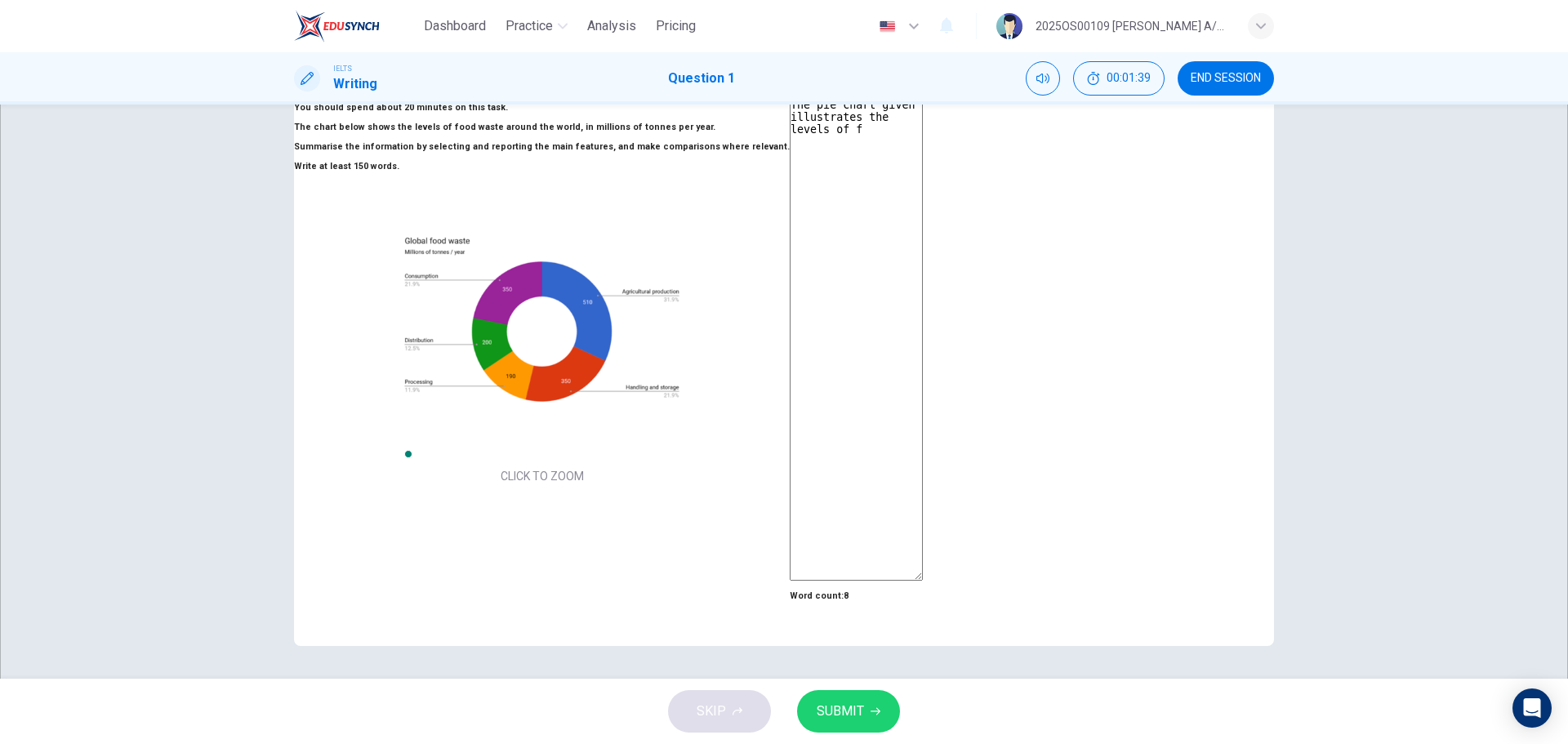
type textarea "x"
type textarea "The pie chart given illustrates the levels of foo"
type textarea "x"
type textarea "The pie chart given illustrates the levels of food"
type textarea "x"
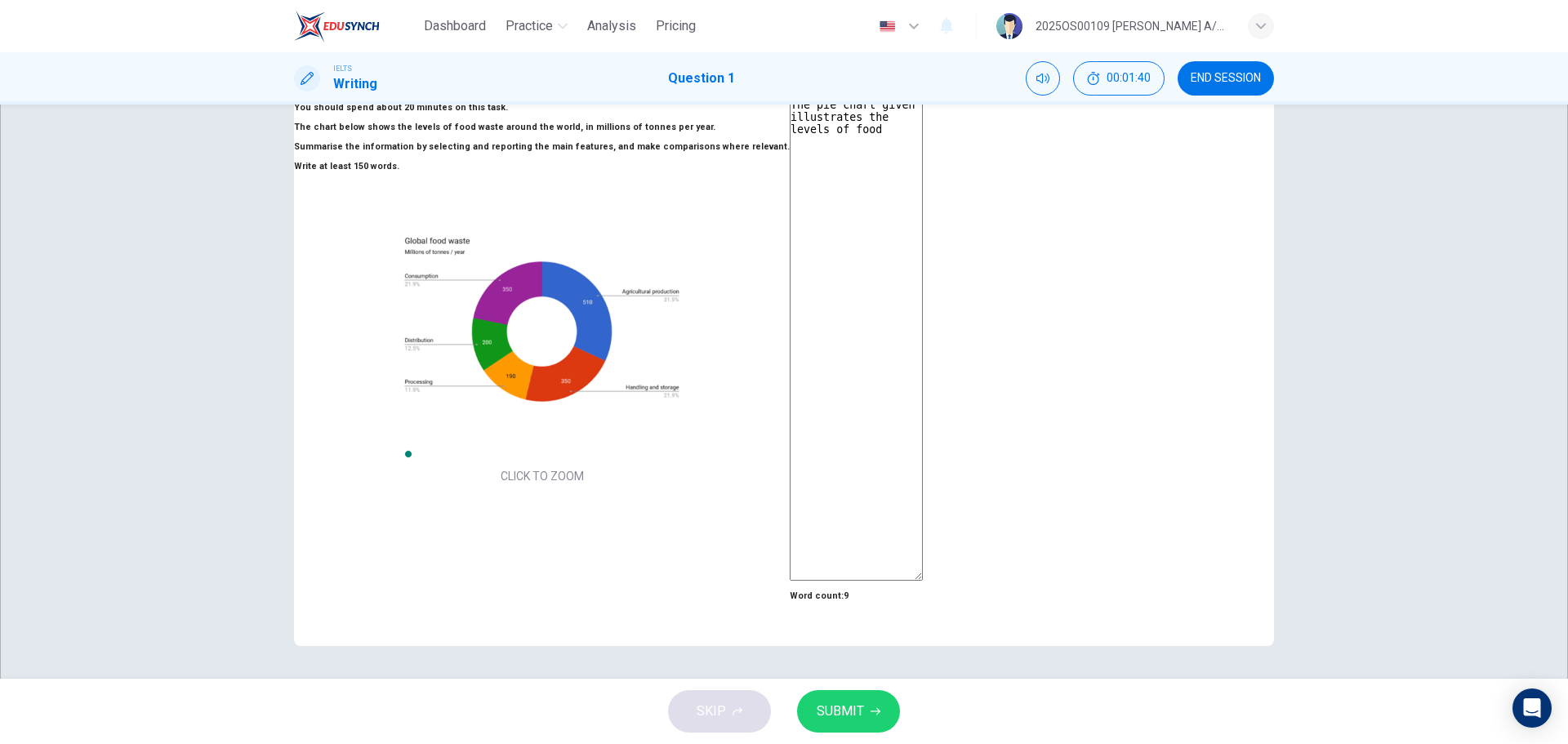
type textarea "The pie chart given illustrates the levels of food"
type textarea "x"
type textarea "The pie chart given illustrates the levels of food w"
type textarea "x"
type textarea "The pie chart given illustrates the levels of food wa"
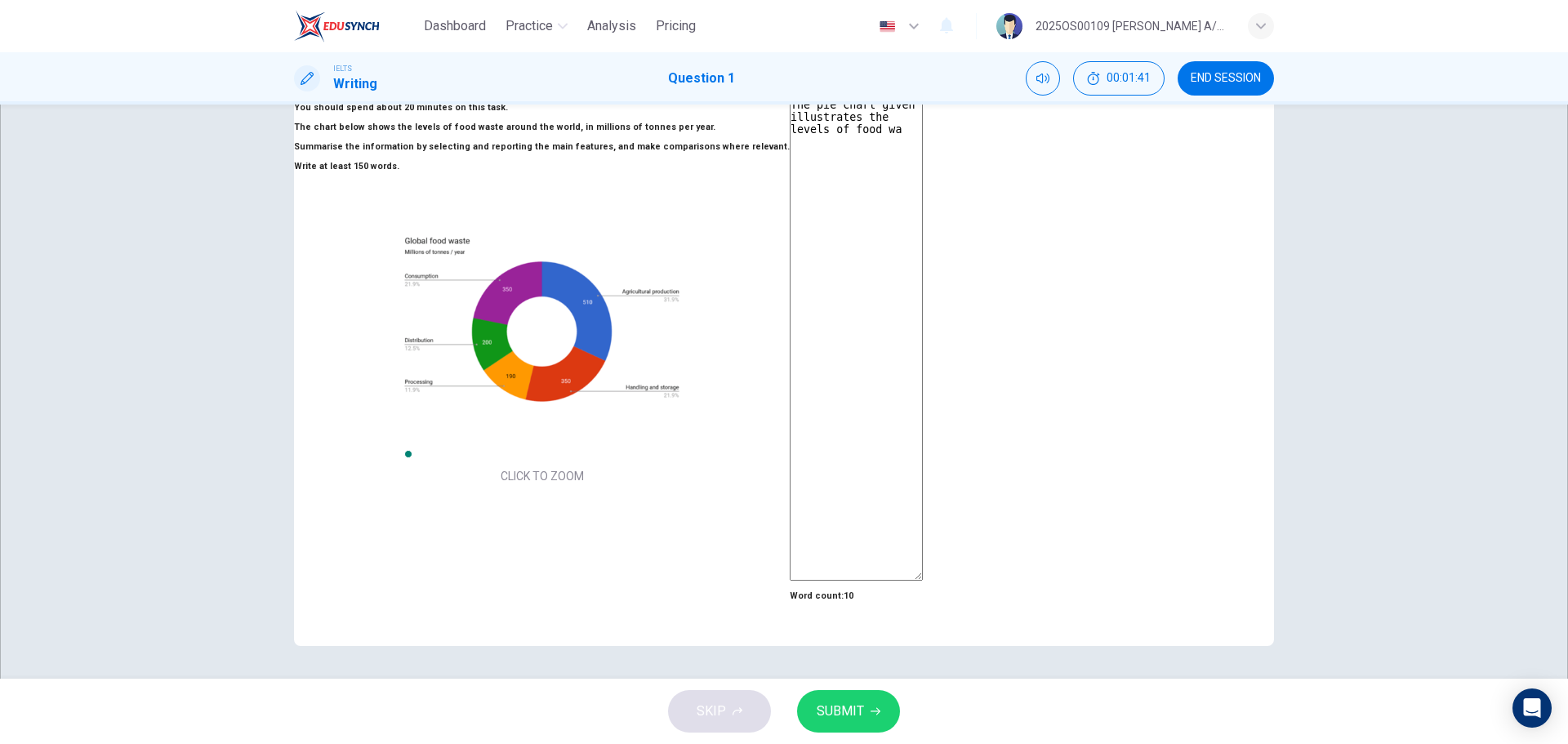
type textarea "x"
type textarea "The pie chart given illustrates the levels of food wat"
type textarea "x"
type textarea "The pie chart given illustrates the levels of food wats"
type textarea "x"
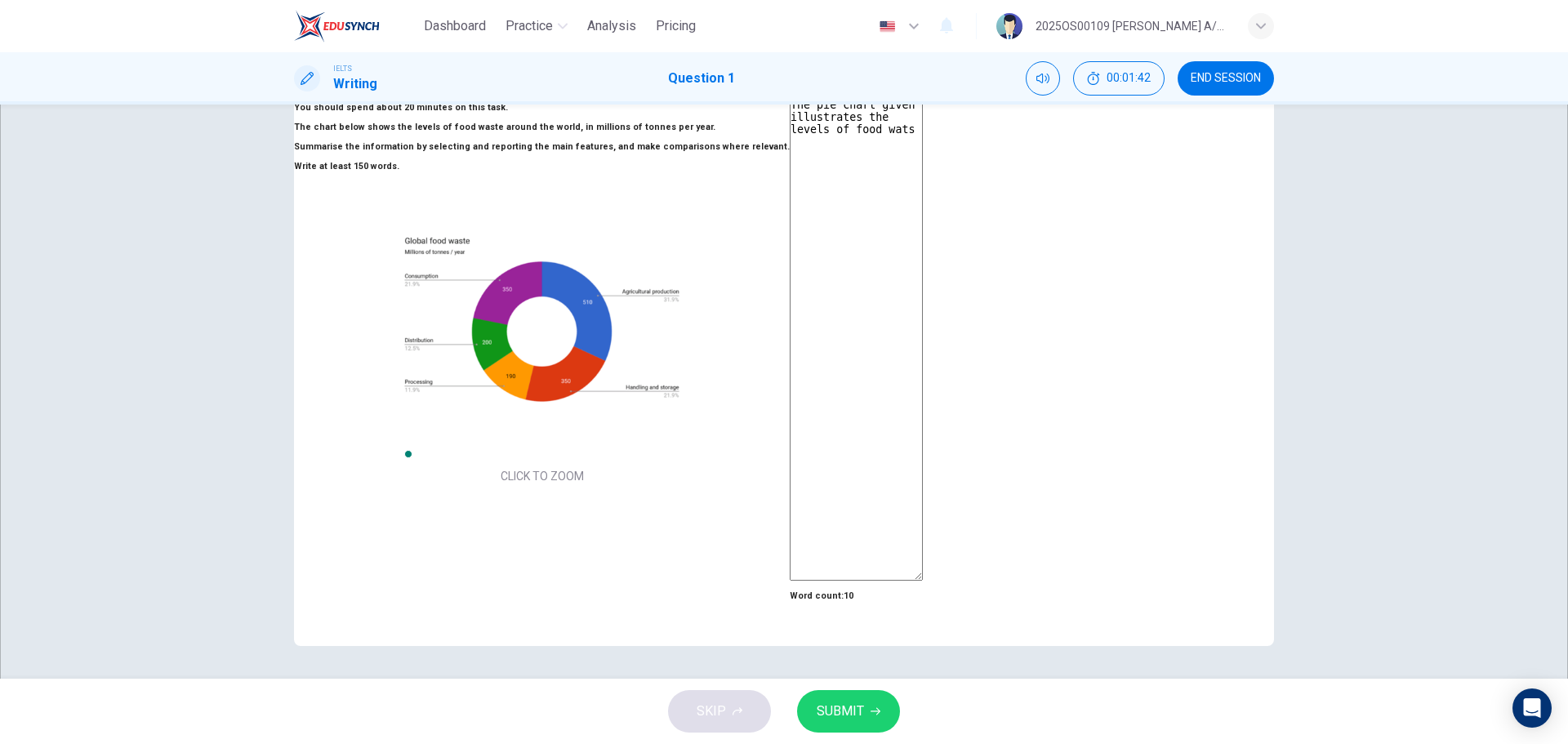
type textarea "The pie chart given illustrates the levels of food wat"
type textarea "x"
type textarea "The pie chart given illustrates the levels of food wa"
type textarea "x"
type textarea "The pie chart given illustrates the levels of food was"
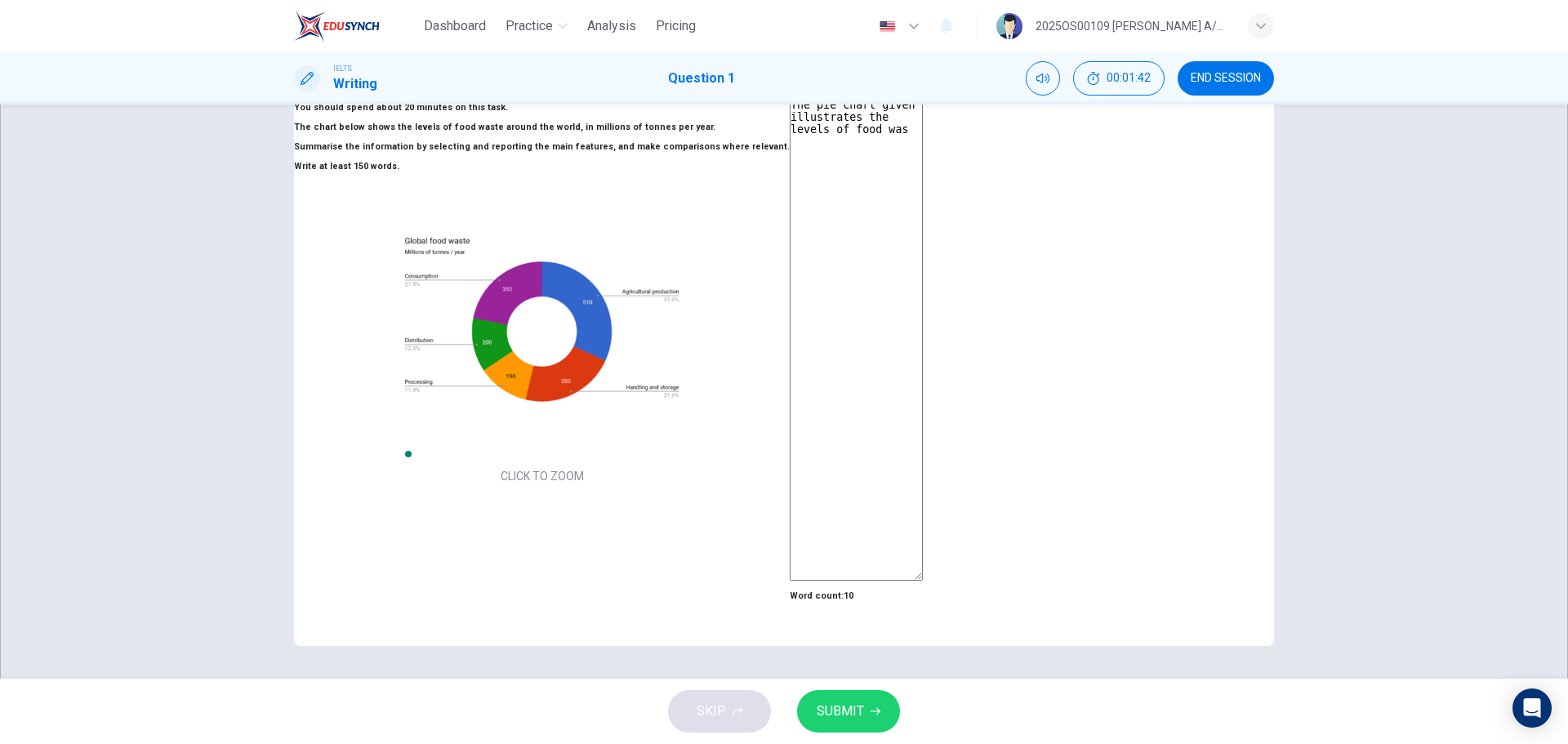
type textarea "x"
type textarea "The pie chart given illustrates the levels of food wast"
type textarea "x"
type textarea "The pie chart given illustrates the levels of food waste"
type textarea "x"
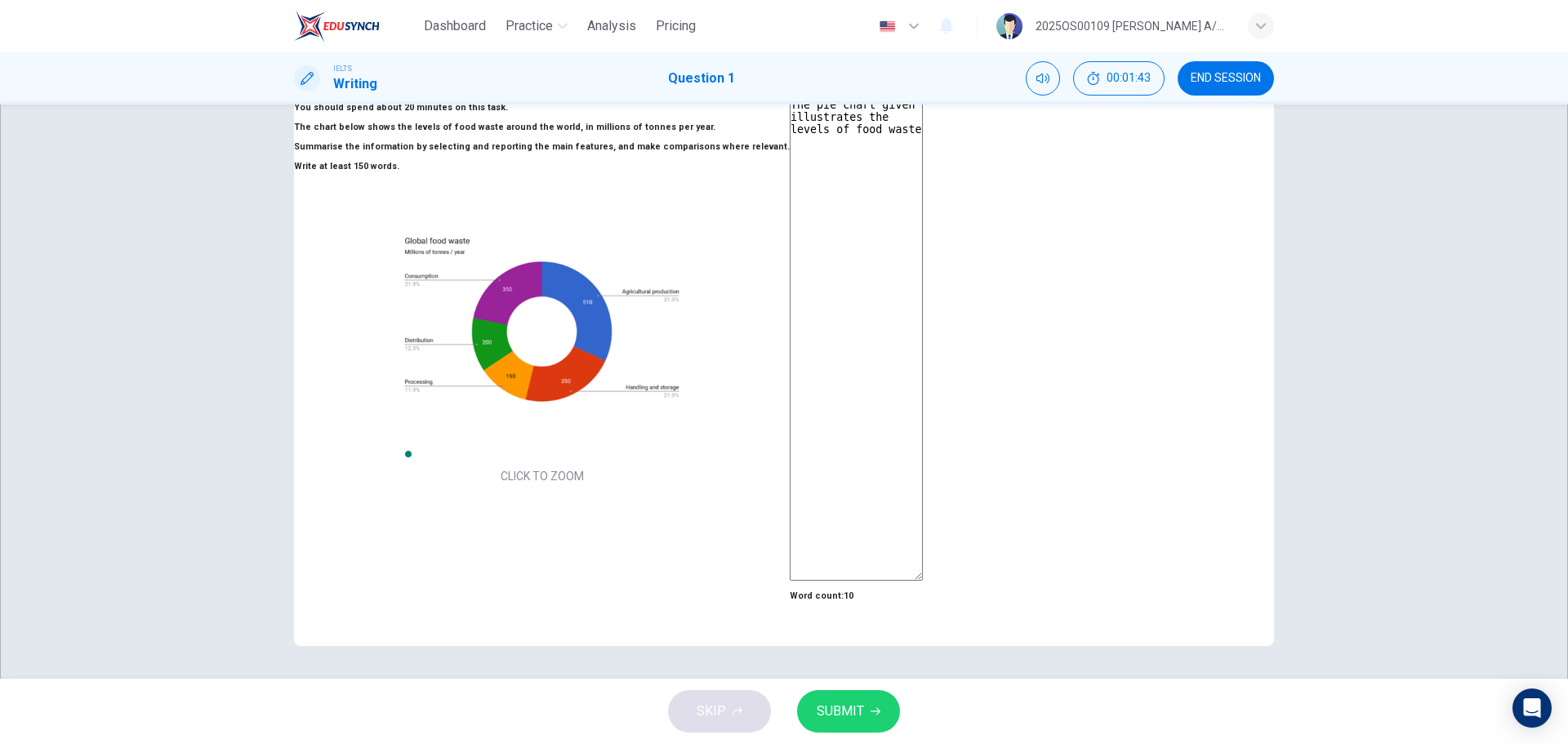
type textarea "The pie chart given illustrates the levels of food waste"
type textarea "x"
type textarea "The pie chart given illustrates the levels of food waste i"
type textarea "x"
type textarea "The pie chart given illustrates the levels of food waste in"
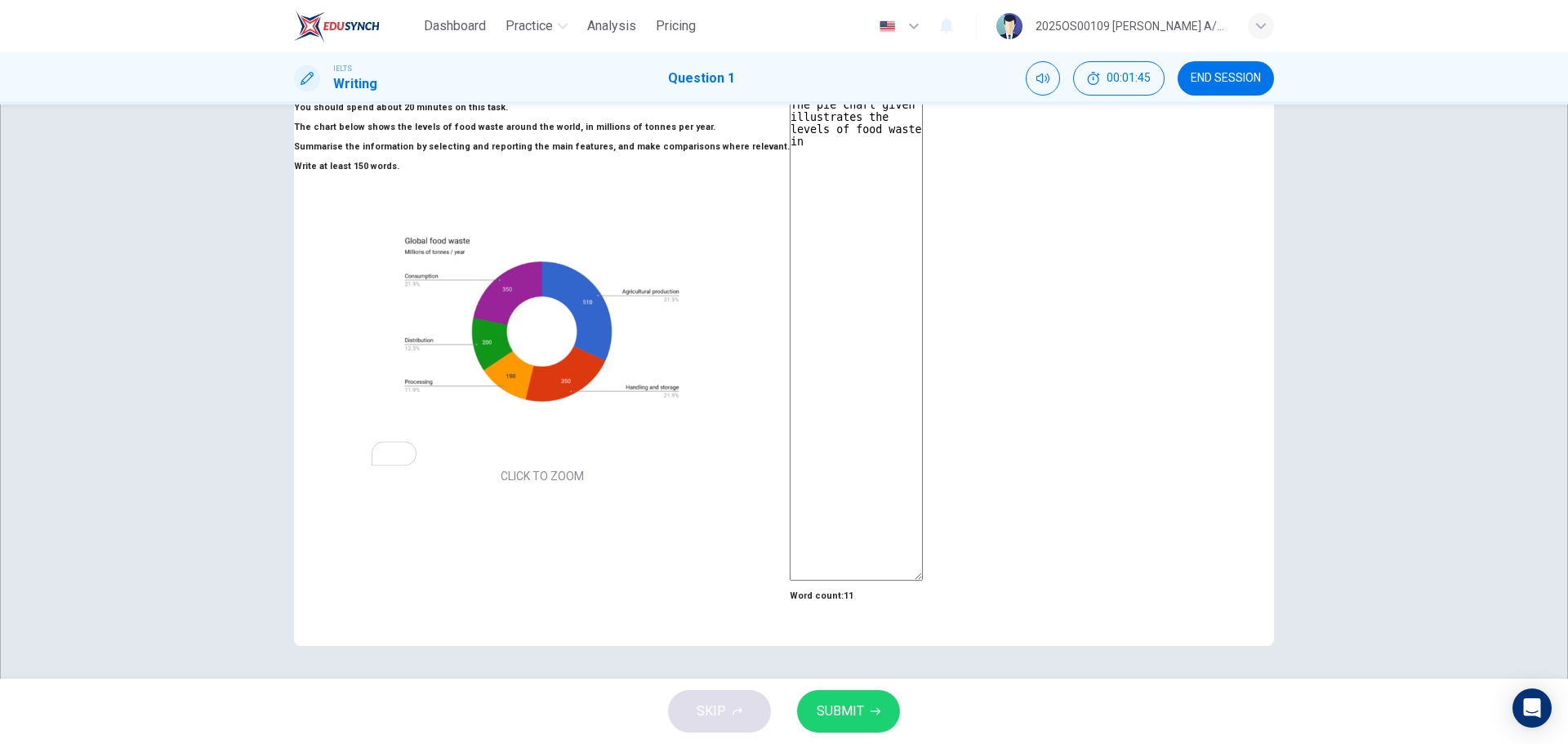
type textarea "x"
type textarea "The pie chart given illustrates the levels of food waste in"
type textarea "x"
type textarea "The pie chart given illustrates the levels of food waste in t"
type textarea "x"
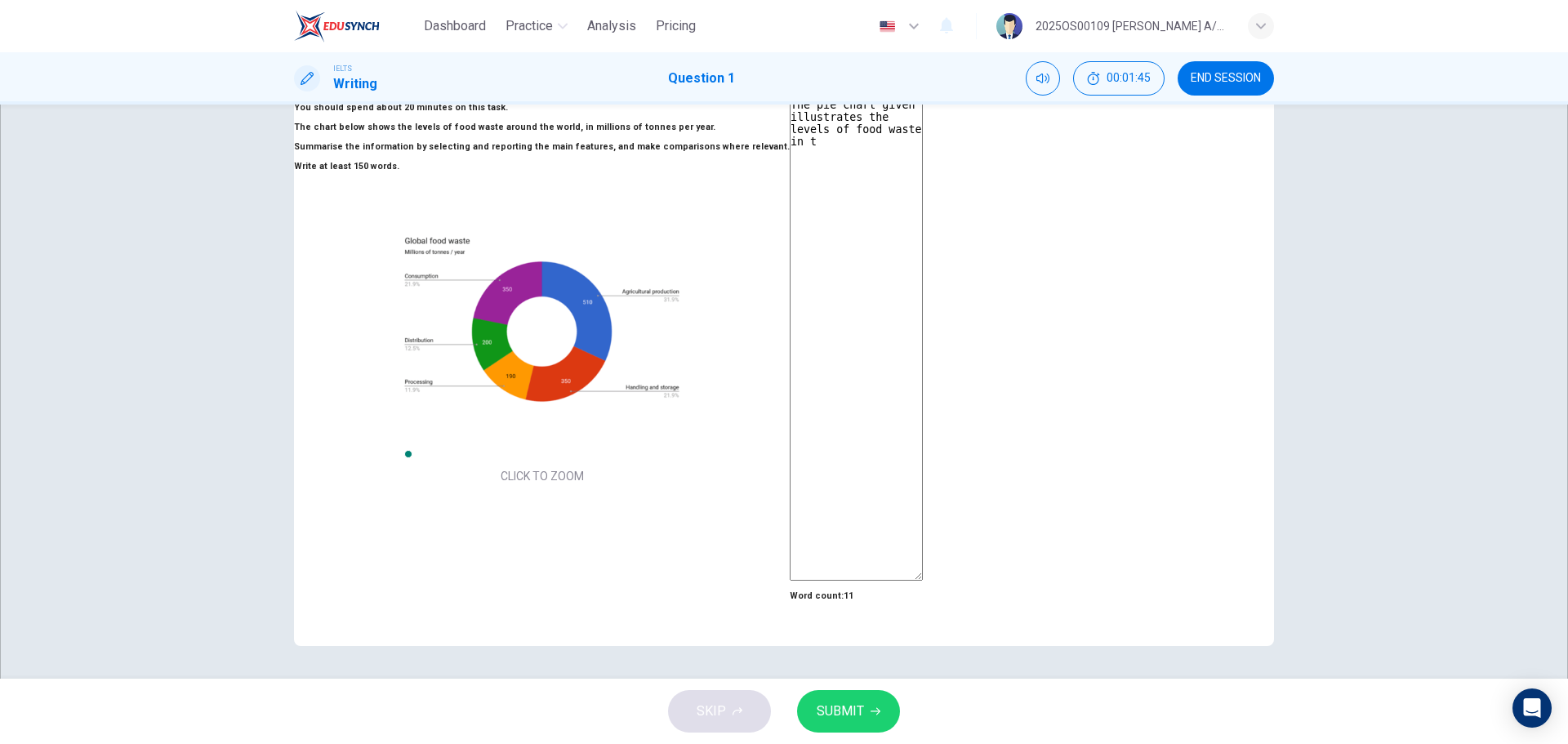
type textarea "The pie chart given illustrates the levels of food waste in th"
type textarea "x"
type textarea "The pie chart given illustrates the levels of food waste in the"
type textarea "x"
type textarea "The pie chart given illustrates the levels of food waste in the"
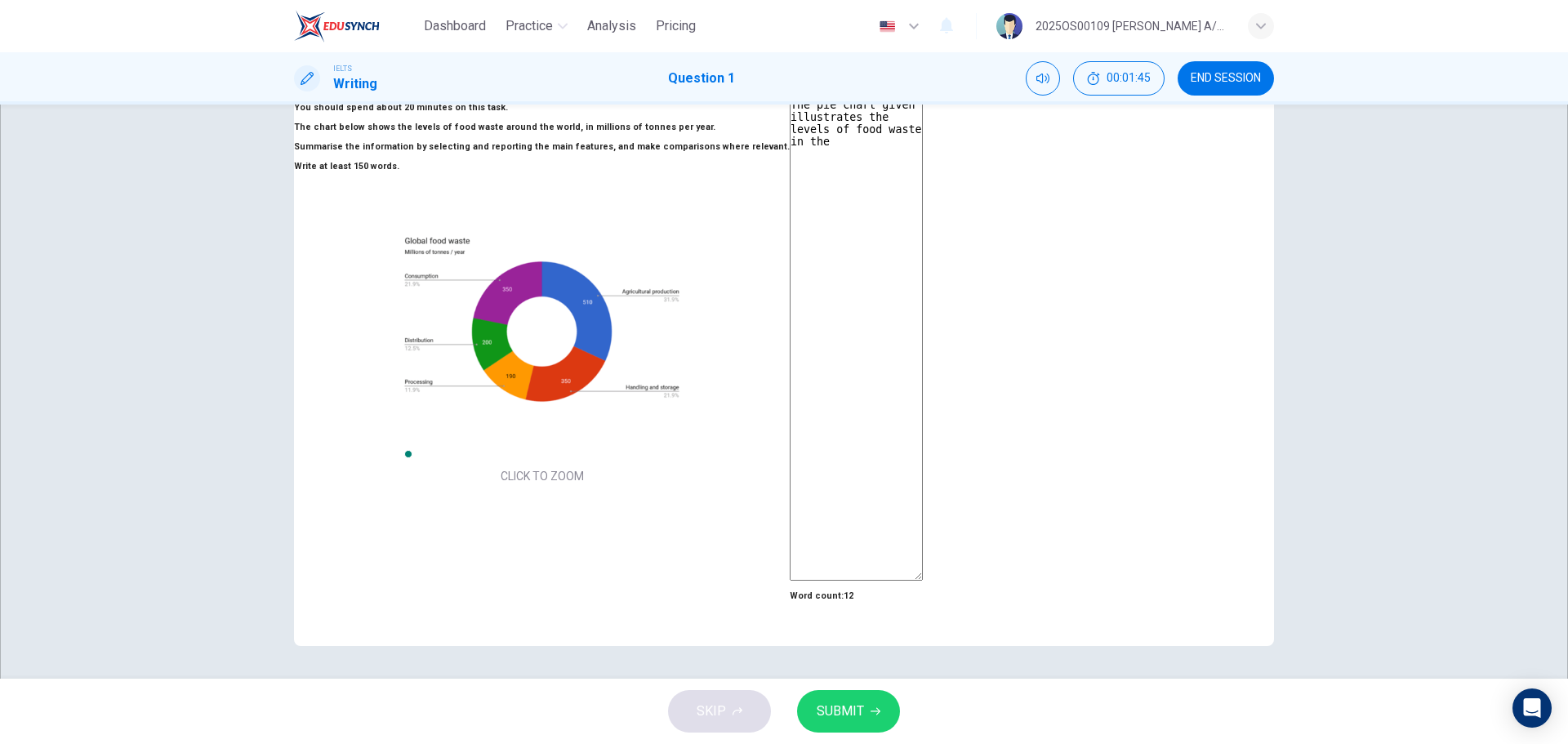
type textarea "x"
type textarea "The pie chart given illustrates the levels of food waste in the w"
type textarea "x"
type textarea "The pie chart given illustrates the levels of food waste in the wo"
type textarea "x"
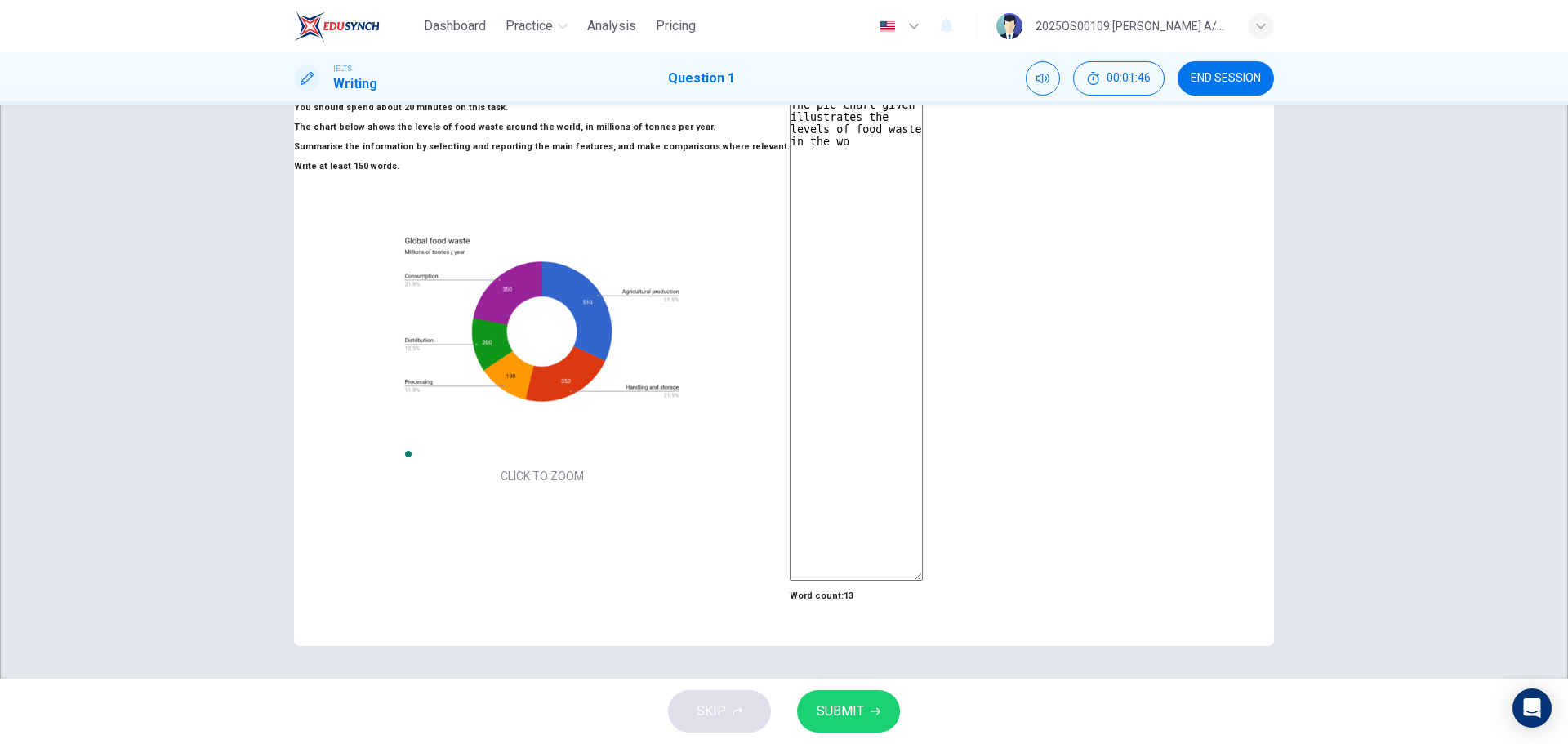
type textarea "The pie chart given illustrates the levels of food waste in the wor"
type textarea "x"
type textarea "The pie chart given illustrates the levels of food waste in the worl"
type textarea "x"
type textarea "The pie chart given illustrates the levels of food waste in the world"
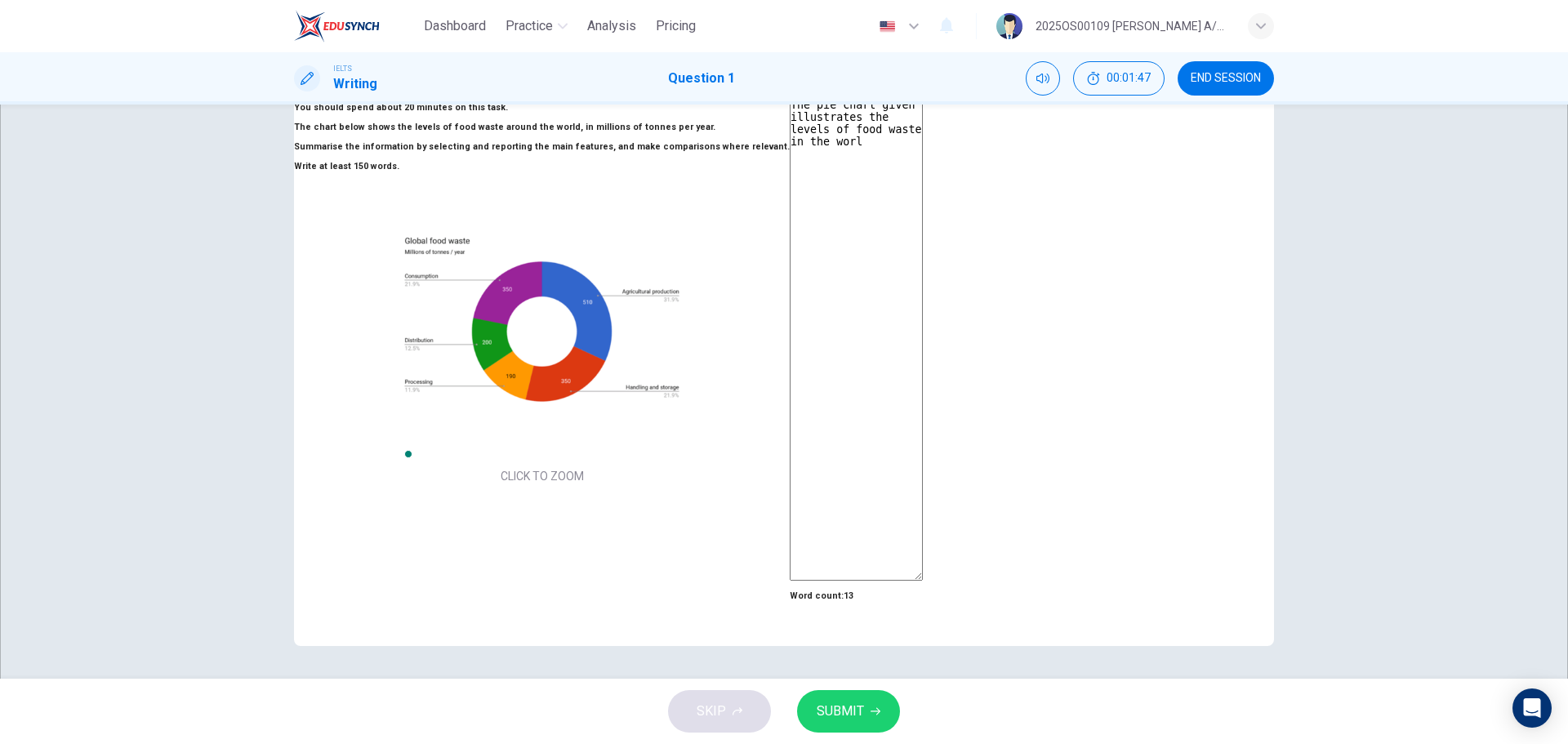
type textarea "x"
type textarea "The pie chart given illustrates the levels of food waste in the world"
type textarea "x"
type textarea "The pie chart given illustrates the levels of food waste in the world p"
type textarea "x"
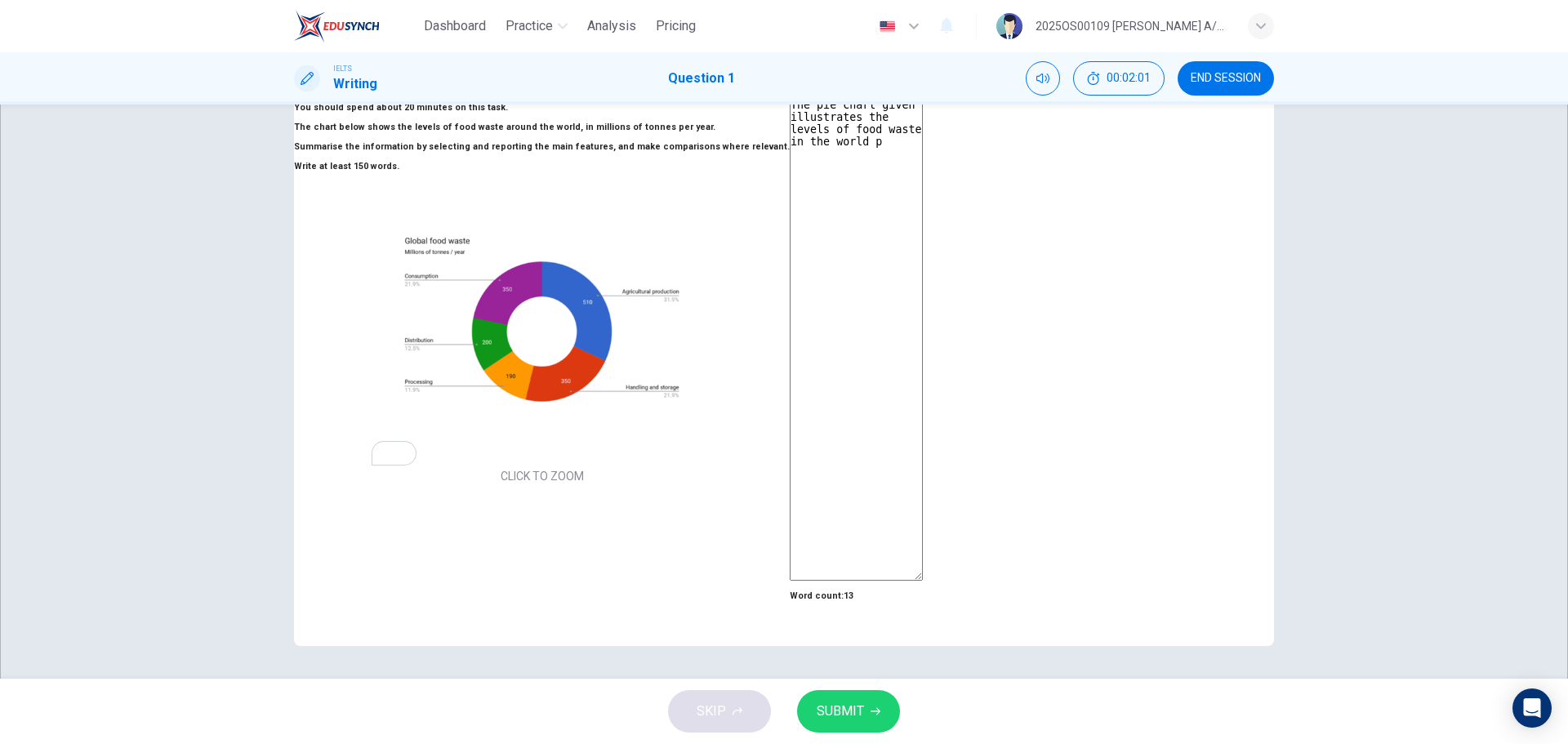
type textarea "The pie chart given illustrates the levels of food waste in the world pe"
type textarea "x"
type textarea "The pie chart given illustrates the levels of food waste in the world per"
type textarea "x"
type textarea "The pie chart given illustrates the levels of food waste in the world per"
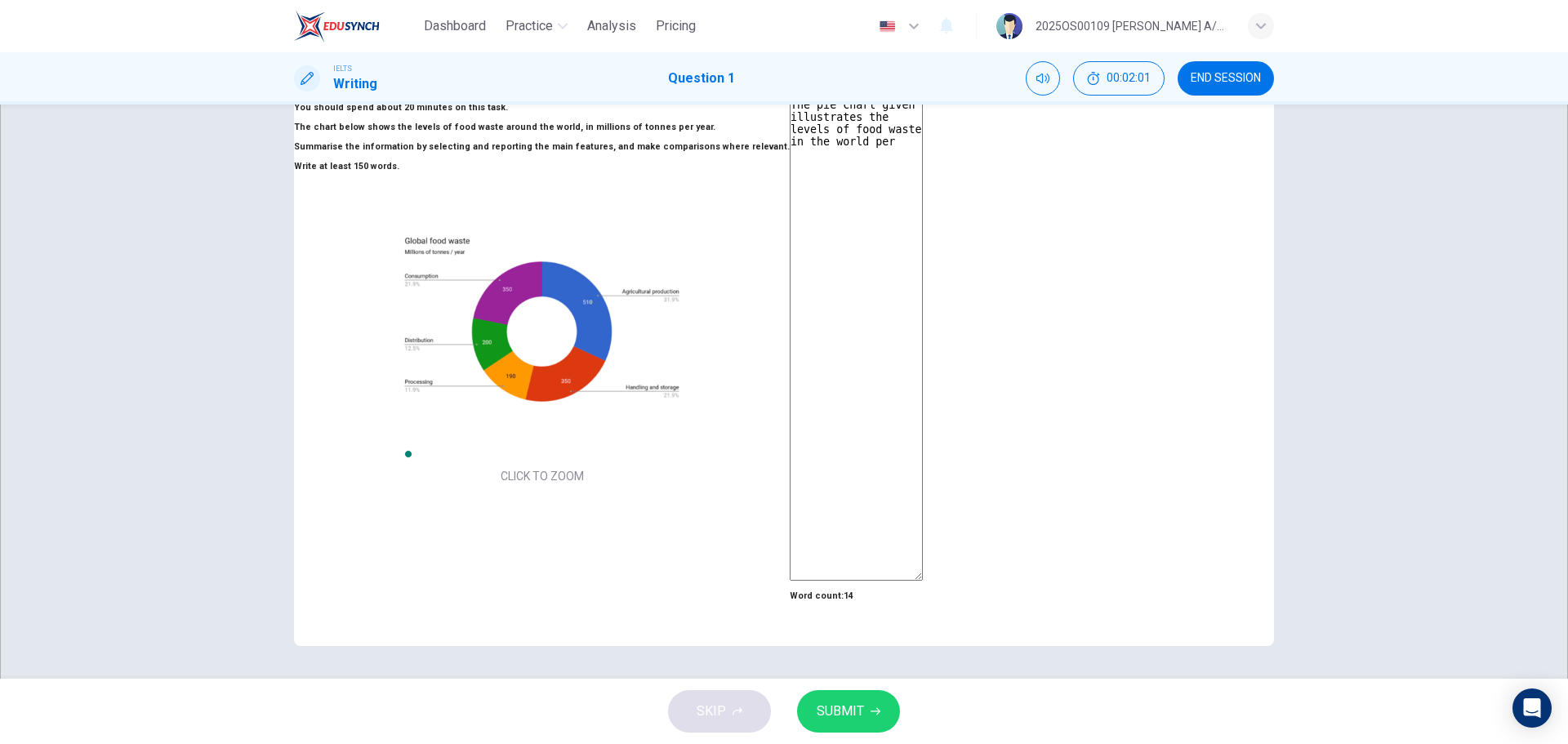
type textarea "x"
type textarea "The pie chart given illustrates the levels of food waste in the world per y"
type textarea "x"
type textarea "The pie chart given illustrates the levels of food waste in the world per ye"
type textarea "x"
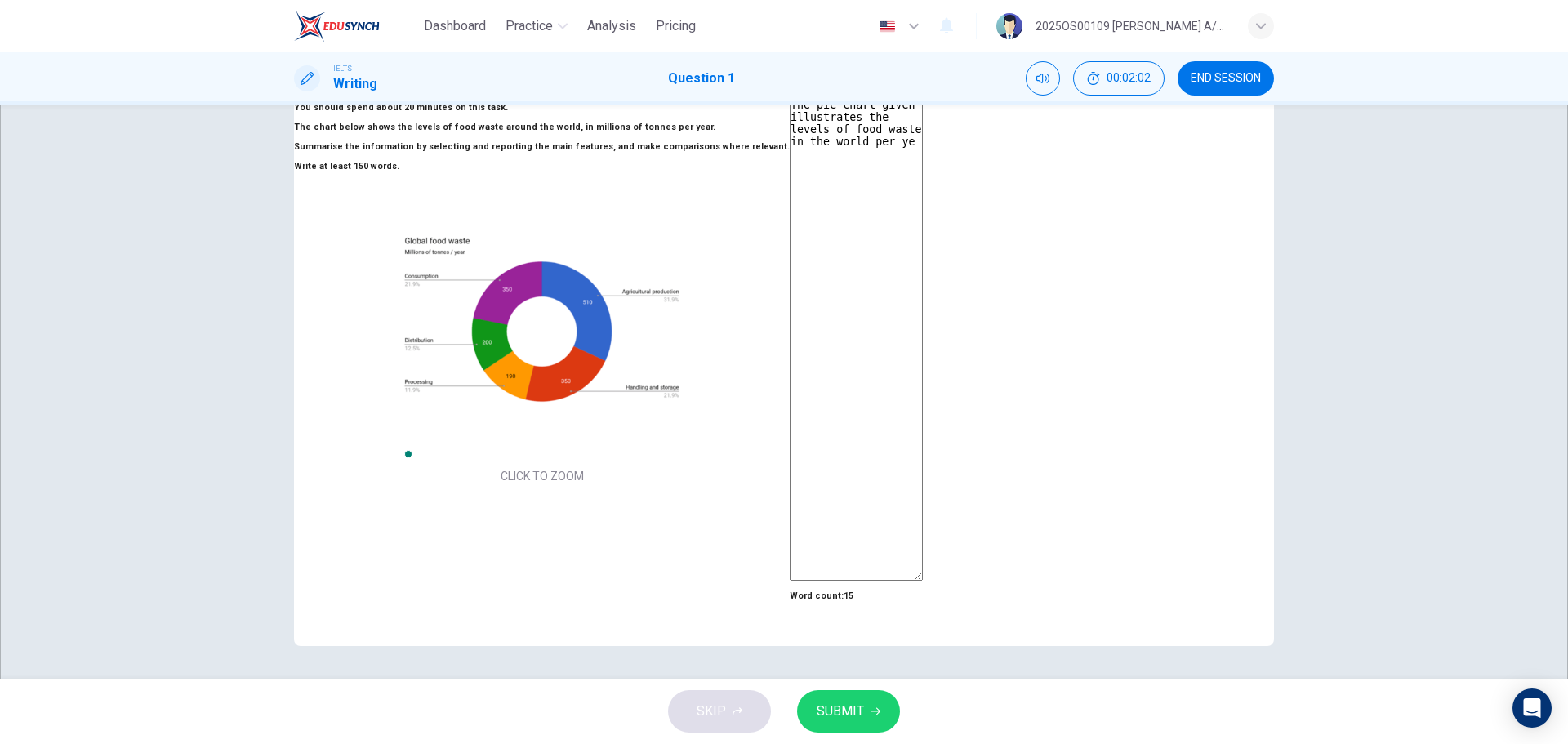
type textarea "The pie chart given illustrates the levels of food waste in the world per yea"
type textarea "x"
type textarea "The pie chart given illustrates the levels of food waste in the world per year"
type textarea "x"
type textarea "The pie chart given illustrates the levels of food waste in the world per year"
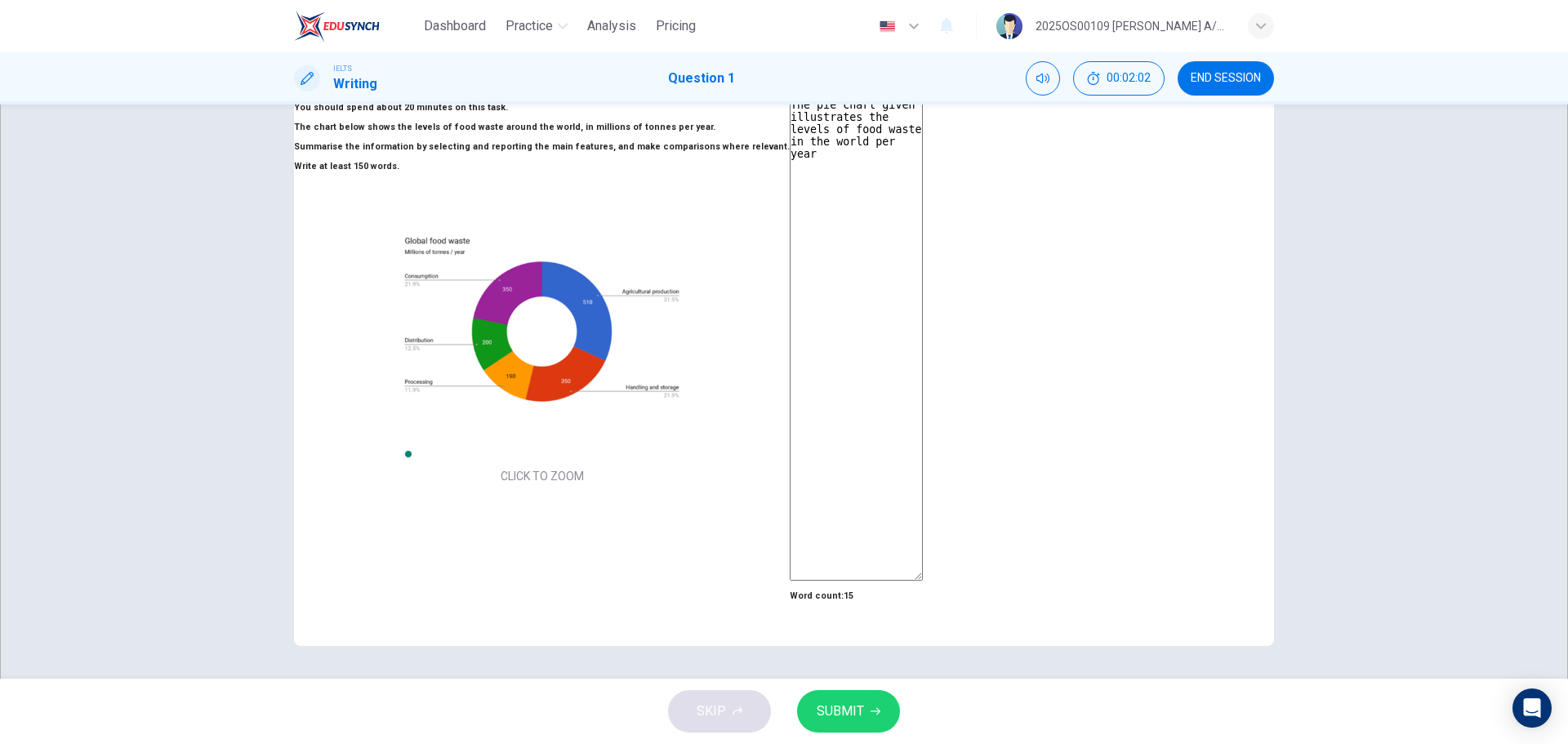
type textarea "x"
type textarea "The pie chart given illustrates the levels of food waste in the world per year b"
type textarea "x"
type textarea "The pie chart given illustrates the levels of food waste in the world per year …"
type textarea "x"
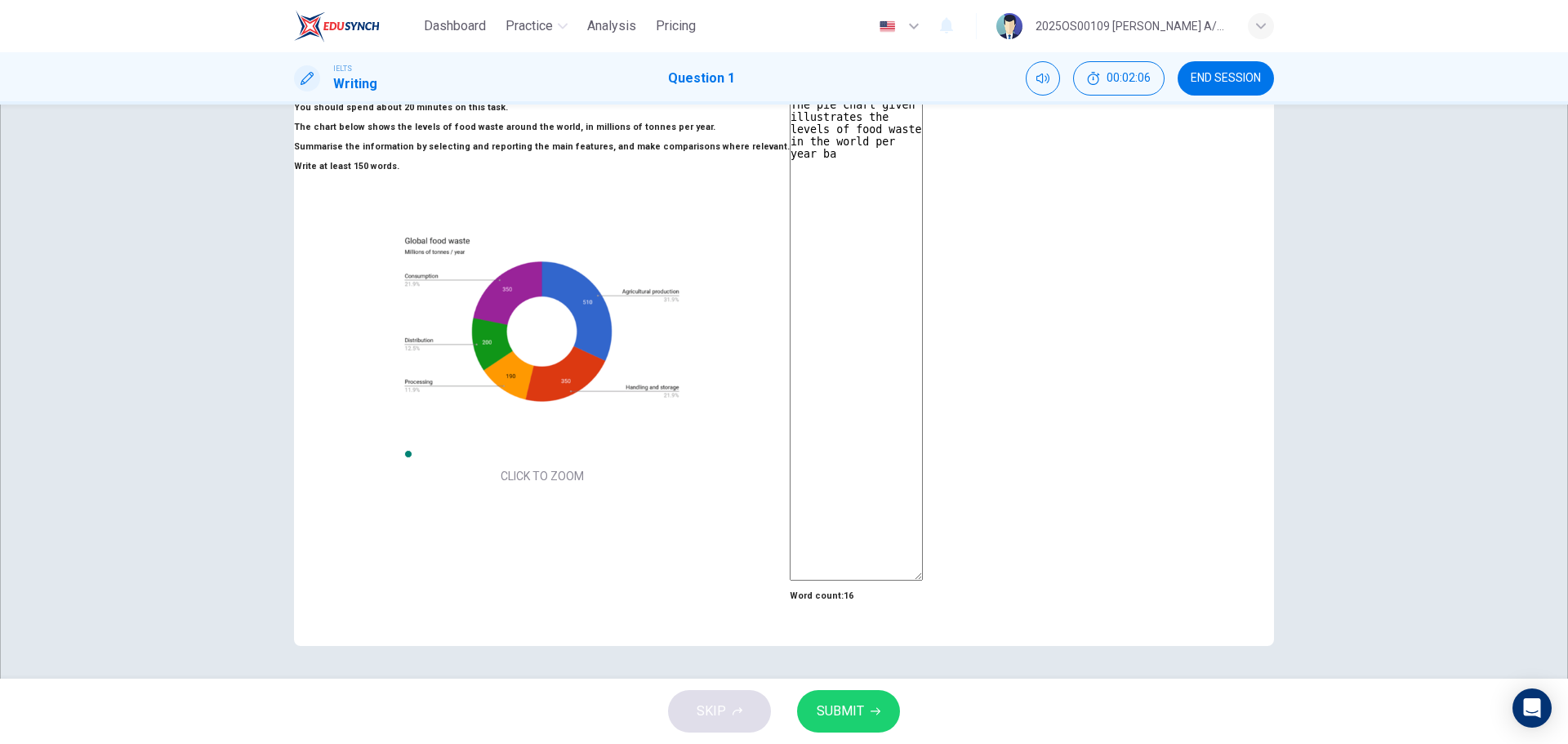
type textarea "The pie chart given illustrates the levels of food waste in the world per year …"
type textarea "x"
type textarea "The pie chart given illustrates the levels of food waste in the world per year …"
type textarea "x"
type textarea "The pie chart given illustrates the levels of food waste in the world per year …"
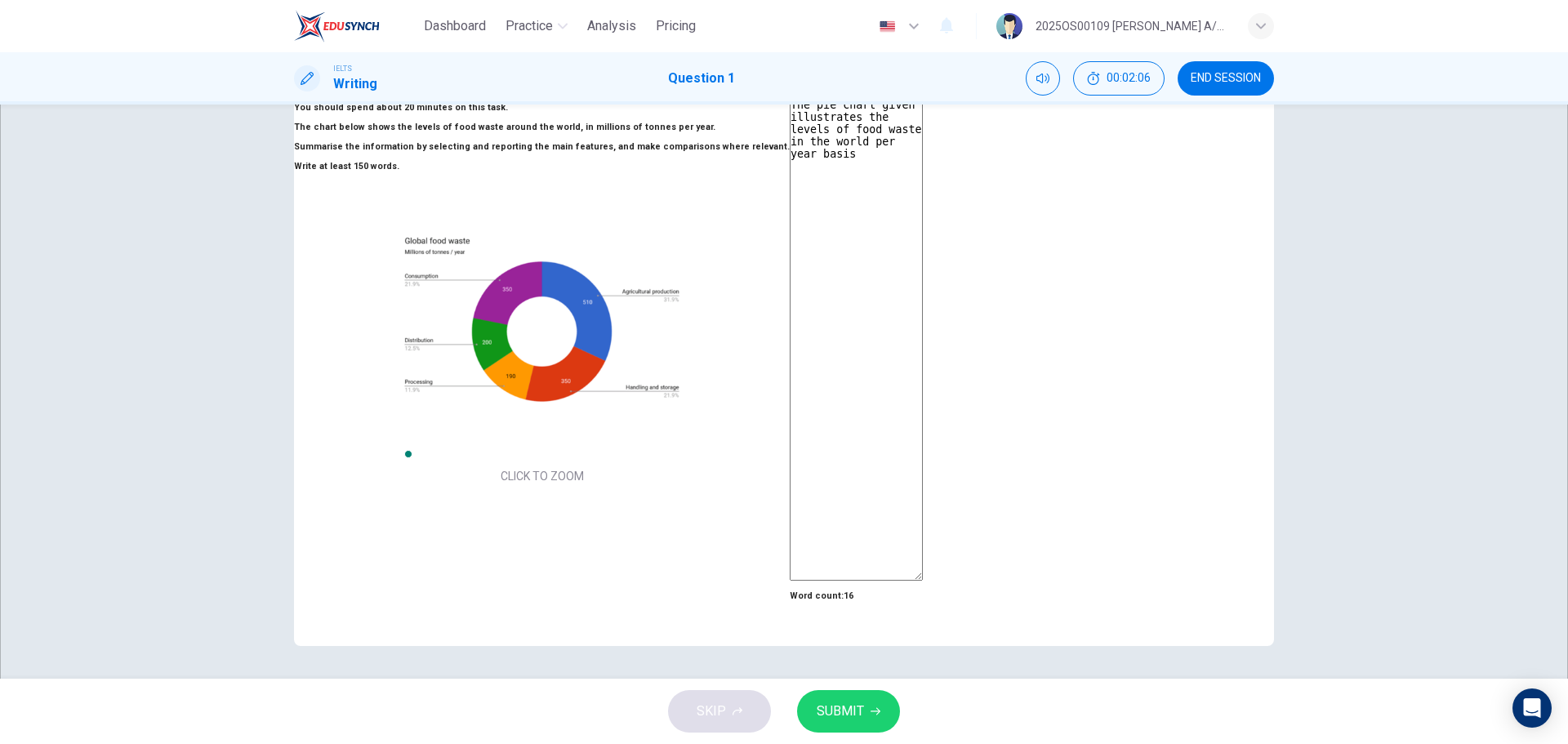
type textarea "x"
click at [922, 134] on textarea "The pie chart given illustrates the levels of food waste around the globe in mi…" at bounding box center [856, 339] width 133 height 483
click at [851, 157] on textarea "The pie chart given illustrates the levels of food leftovers around the globe i…" at bounding box center [856, 339] width 133 height 483
click at [922, 188] on textarea "The pie chart given illustrates the levels of food leftovers globally in millio…" at bounding box center [856, 339] width 133 height 483
click at [922, 194] on textarea "The pie chart given illustrates the levels of food leftovers globally in millio…" at bounding box center [856, 339] width 133 height 483
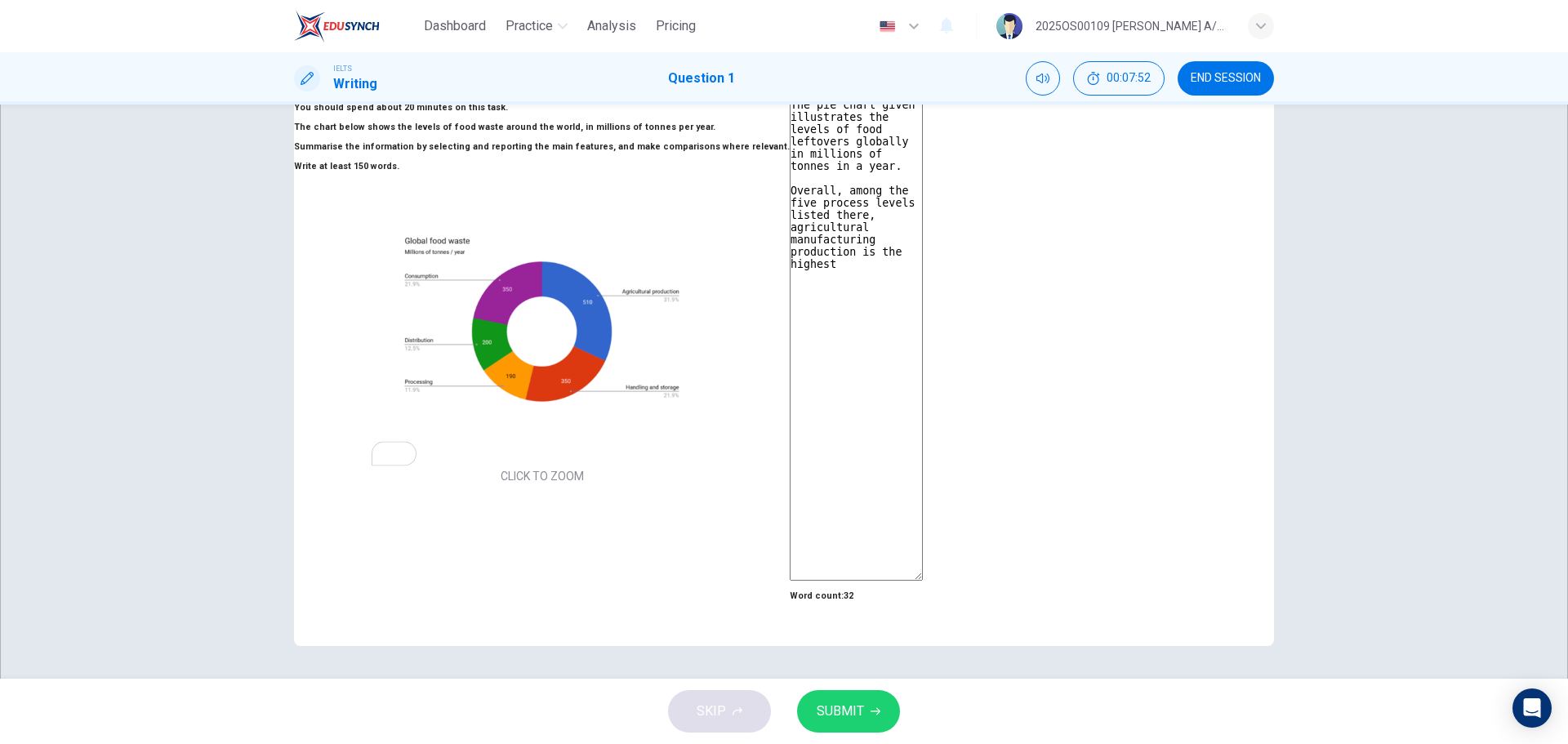
click at [922, 246] on textarea "The pie chart given illustrates the levels of food leftovers globally in millio…" at bounding box center [856, 339] width 133 height 483
click at [922, 190] on textarea "The pie chart given illustrates the levels of food leftovers globally in millio…" at bounding box center [856, 339] width 133 height 483
click at [922, 191] on textarea "The pie chart given illustrates the levels of food leftovers globally in millio…" at bounding box center [856, 339] width 133 height 483
click at [922, 219] on textarea "The pie chart given illustrates the levels of food leftovers globally in millio…" at bounding box center [856, 339] width 133 height 483
click at [922, 233] on textarea "The pie chart given illustrates the levels of food leftovers globally in millio…" at bounding box center [856, 339] width 133 height 483
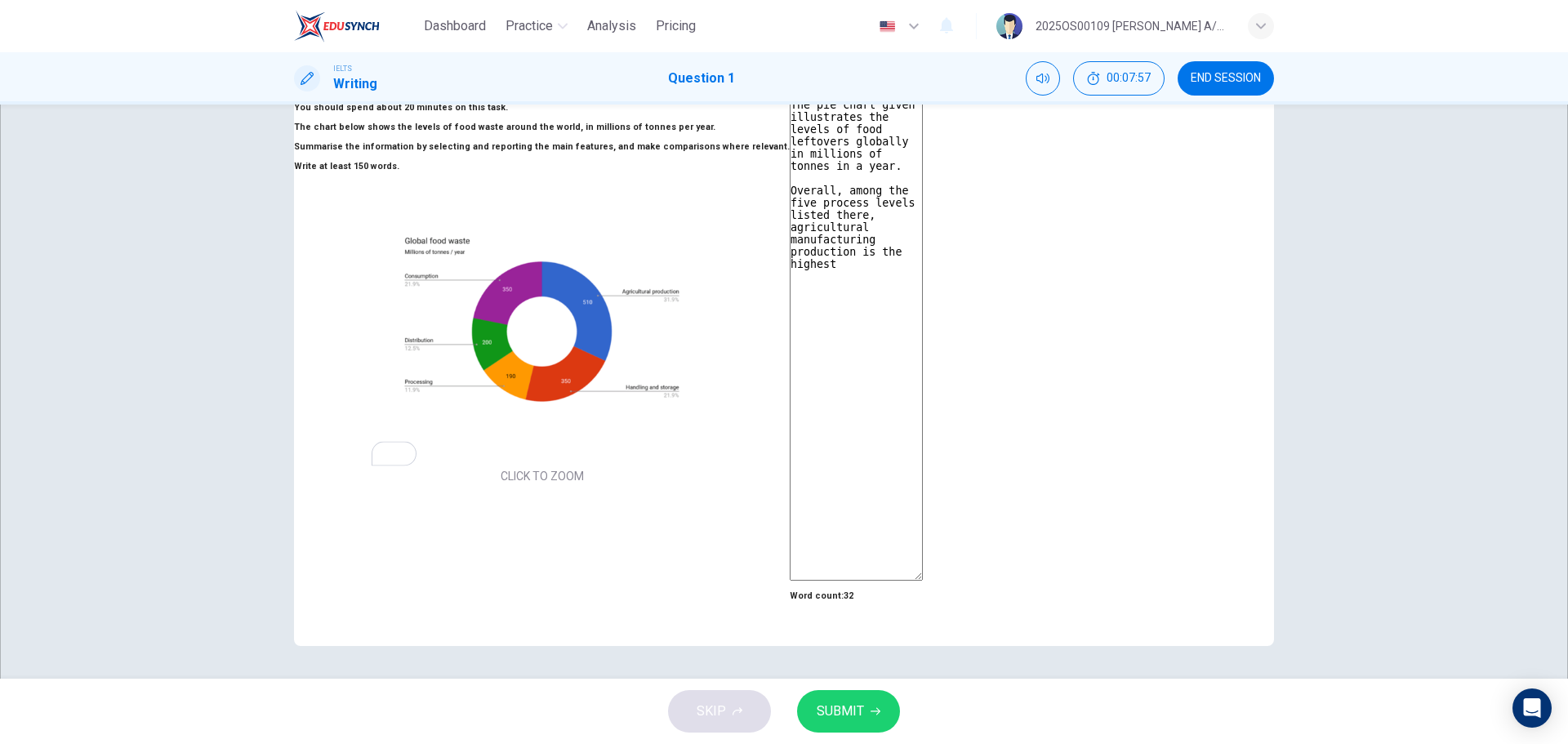
click at [922, 214] on textarea "The pie chart given illustrates the levels of food leftovers globally in millio…" at bounding box center [856, 339] width 133 height 483
click at [922, 211] on textarea "The pie chart given illustrates the levels of food leftovers globally in millio…" at bounding box center [856, 339] width 133 height 483
click at [922, 188] on textarea "The pie chart given illustrates the levels of food leftovers globally in millio…" at bounding box center [856, 339] width 133 height 483
